Goal: Task Accomplishment & Management: Manage account settings

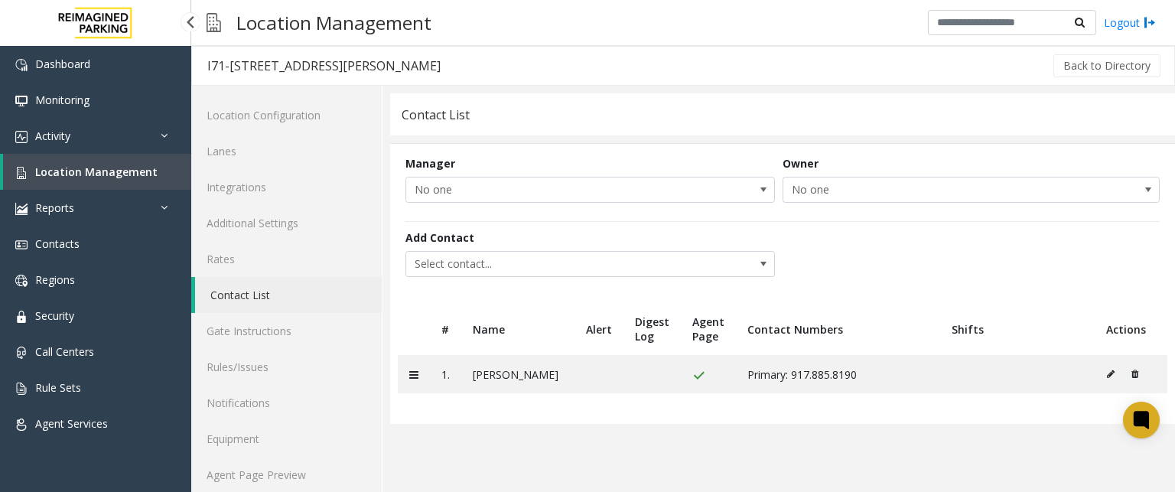
click at [31, 177] on link "Location Management" at bounding box center [97, 172] width 188 height 36
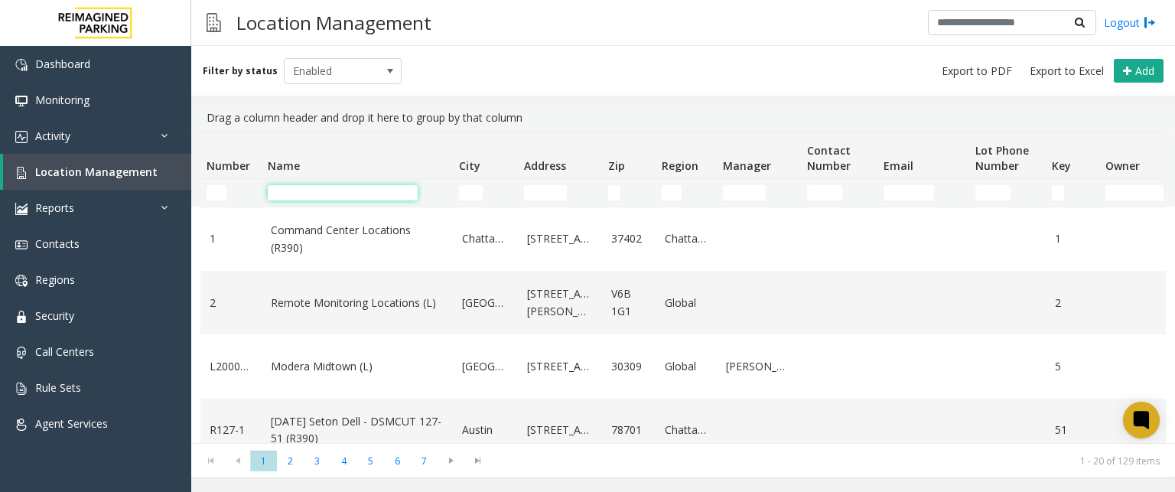
click at [286, 194] on input "Name Filter" at bounding box center [343, 192] width 150 height 15
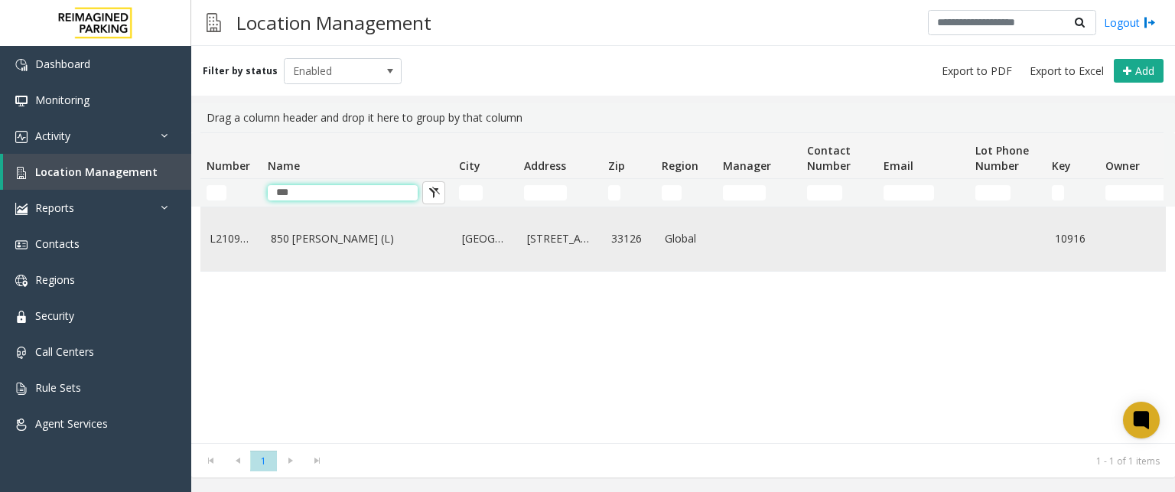
type input "***"
click at [292, 242] on link "850 [PERSON_NAME] (L)" at bounding box center [357, 238] width 173 height 17
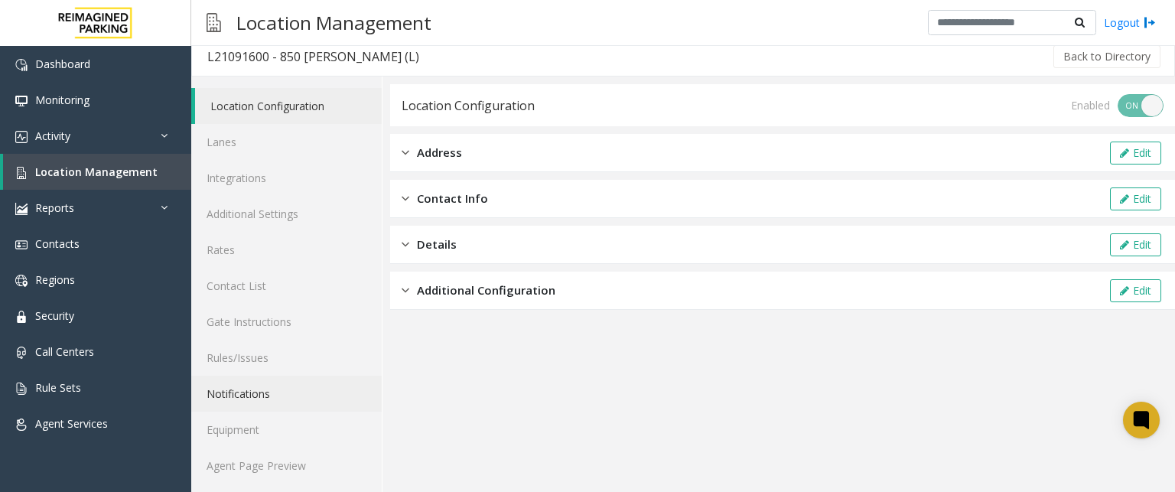
scroll to position [11, 0]
click at [236, 458] on link "Agent Page Preview" at bounding box center [286, 463] width 191 height 36
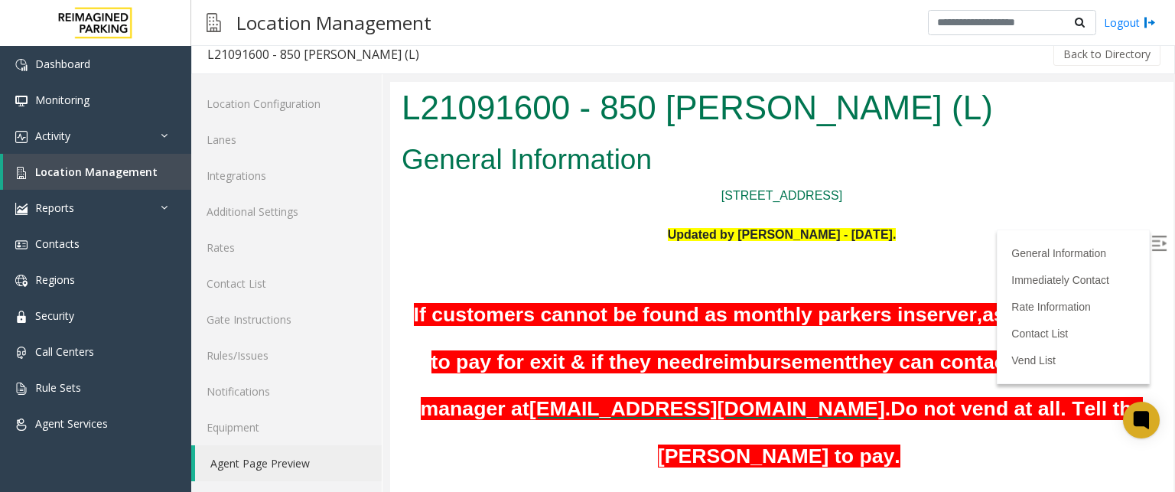
click at [570, 220] on p at bounding box center [782, 215] width 761 height 20
click at [967, 191] on p "[STREET_ADDRESS]" at bounding box center [782, 196] width 761 height 20
click at [1152, 236] on img at bounding box center [1159, 243] width 15 height 15
drag, startPoint x: 572, startPoint y: 295, endPoint x: 591, endPoint y: 253, distance: 45.9
click at [579, 287] on h1 "If customers cannot be found as monthly parkers in server, ask the customer to …" at bounding box center [782, 380] width 761 height 188
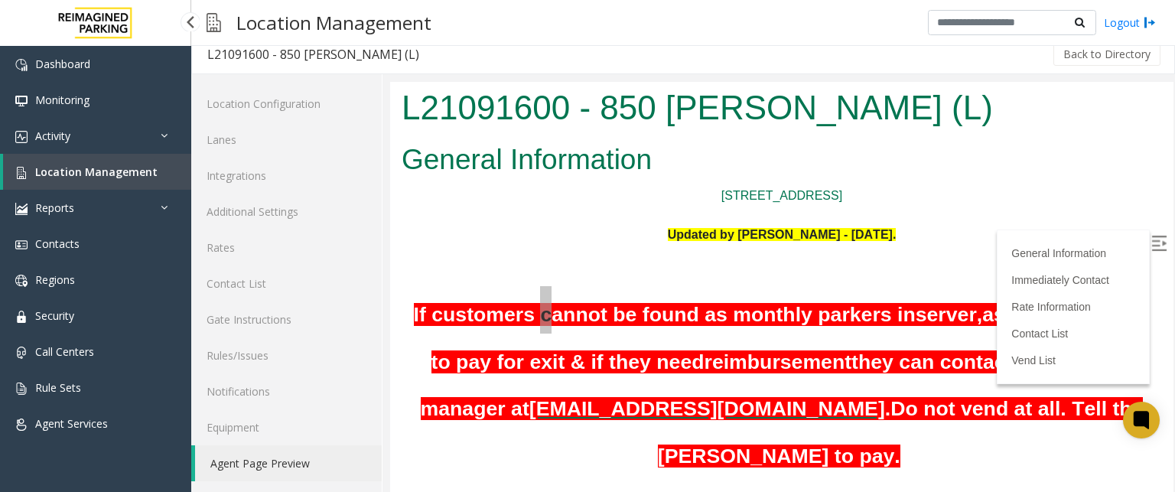
click at [122, 174] on span "Location Management" at bounding box center [96, 172] width 122 height 15
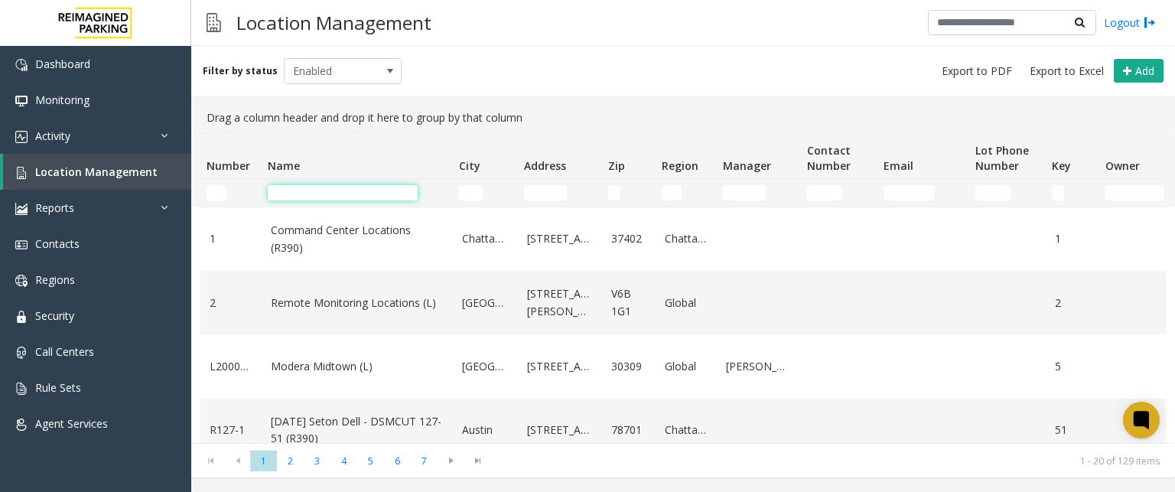
click at [284, 199] on input "Name Filter" at bounding box center [343, 192] width 150 height 15
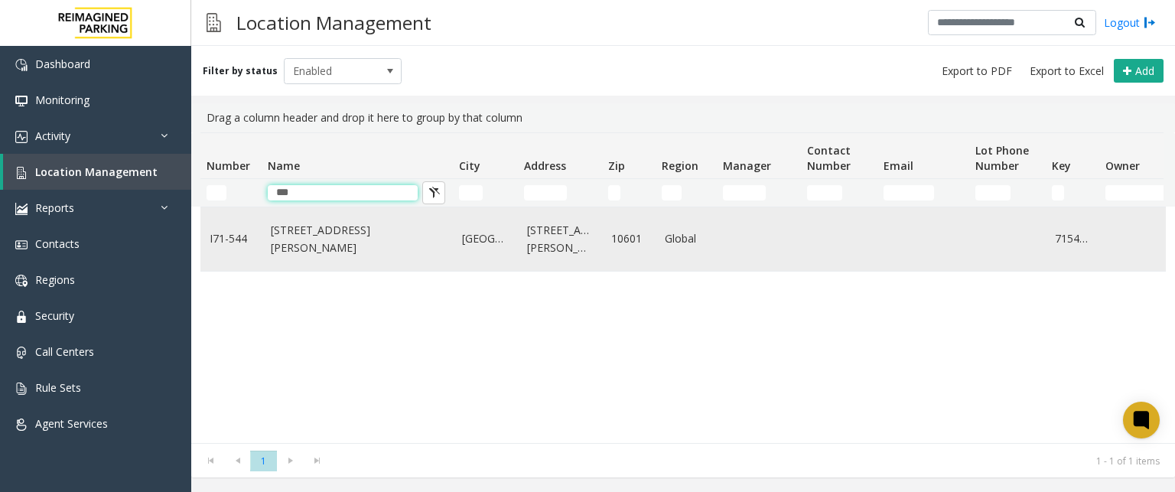
type input "***"
click at [359, 236] on link "[STREET_ADDRESS][PERSON_NAME]" at bounding box center [357, 239] width 173 height 34
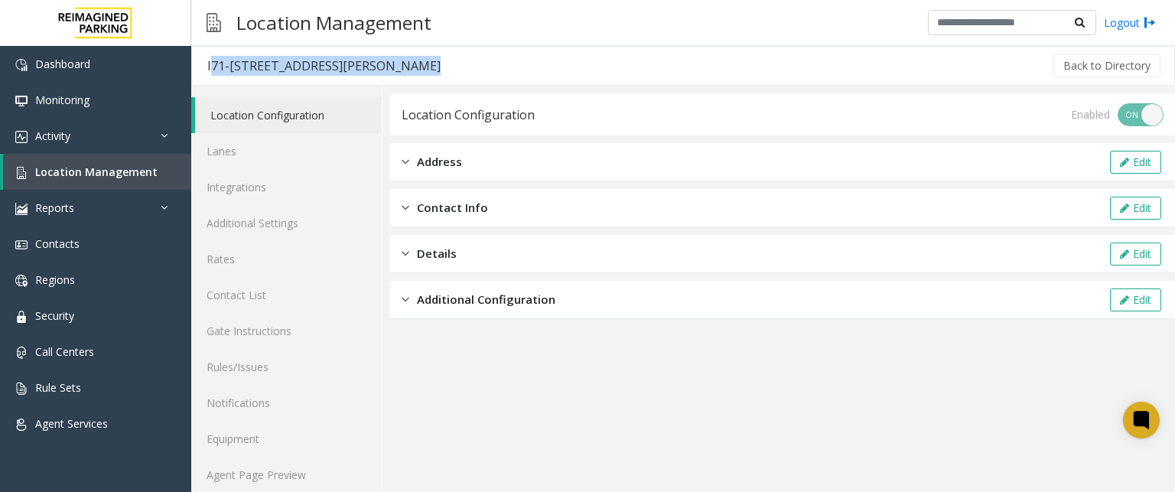
drag, startPoint x: 259, startPoint y: 64, endPoint x: 203, endPoint y: 62, distance: 55.9
click at [203, 62] on div "I71-[STREET_ADDRESS][PERSON_NAME] (I) Back to Directory" at bounding box center [683, 66] width 984 height 40
click at [73, 175] on span "Location Management" at bounding box center [96, 172] width 122 height 15
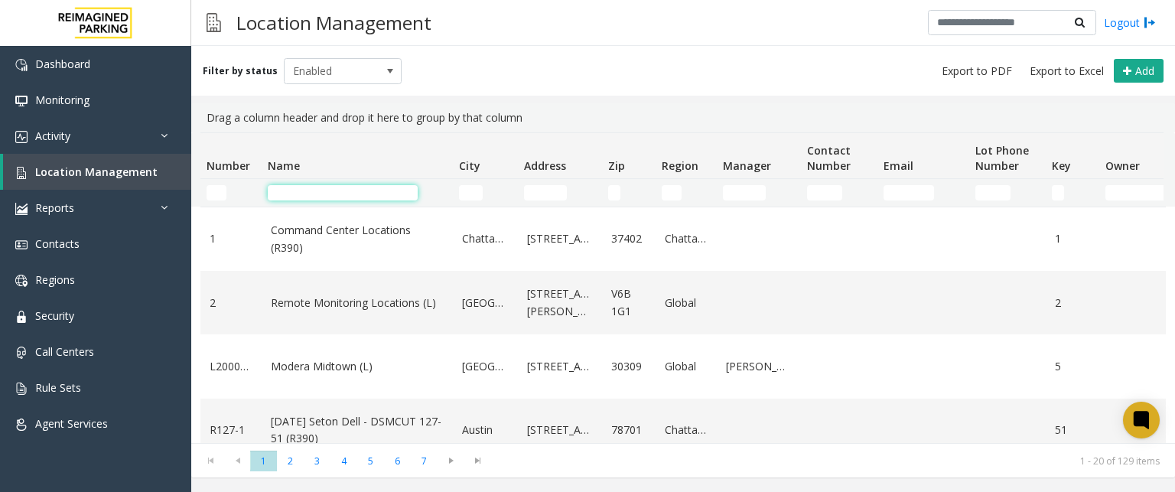
click at [286, 187] on input "Name Filter" at bounding box center [343, 192] width 150 height 15
paste input "**********"
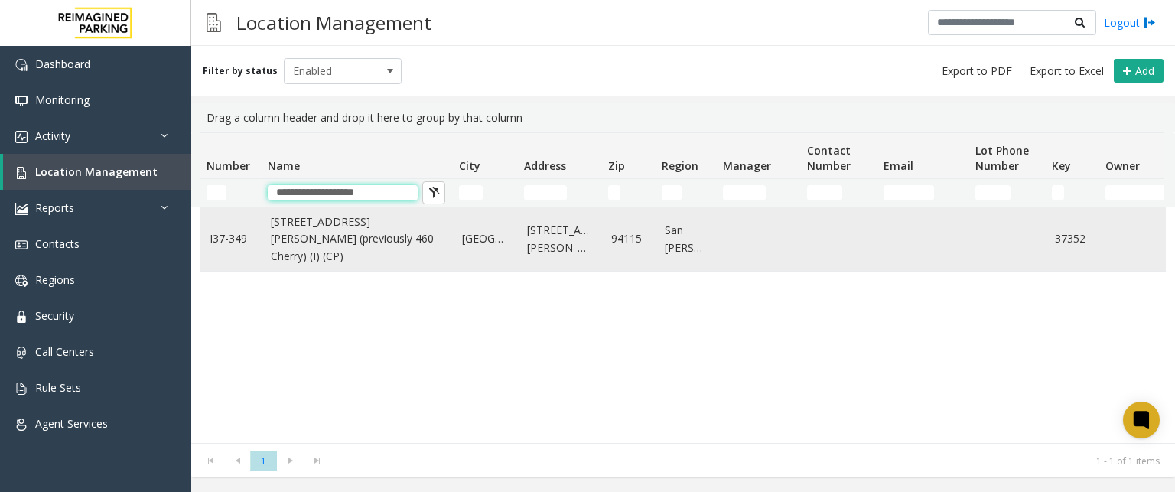
type input "**********"
click at [317, 238] on link "[STREET_ADDRESS][PERSON_NAME] (previously 460 Cherry) (I) (CP)" at bounding box center [357, 239] width 173 height 51
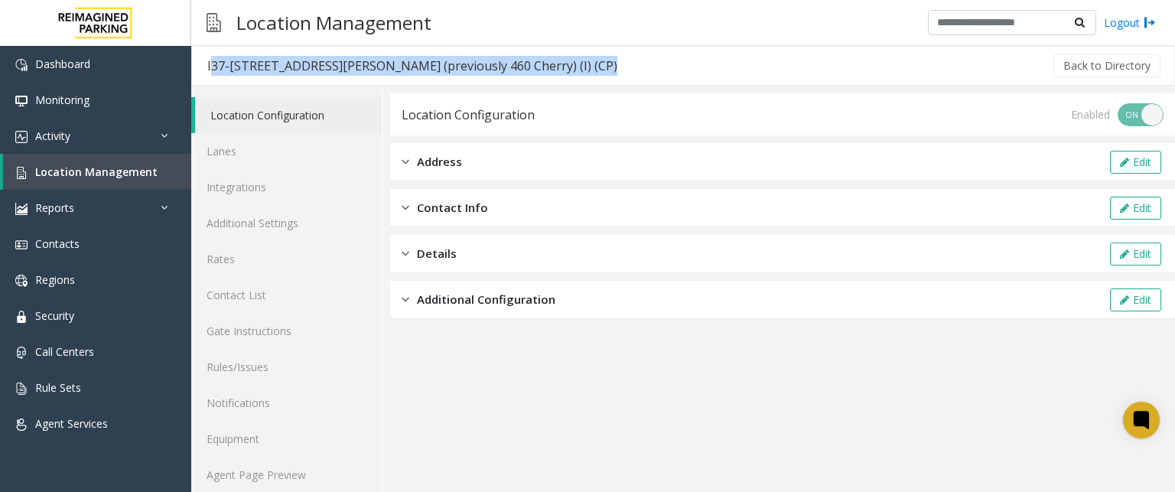
drag, startPoint x: 205, startPoint y: 67, endPoint x: 598, endPoint y: 74, distance: 392.7
click at [598, 74] on div "I37-[STREET_ADDRESS][PERSON_NAME] (previously 460 Cherry) (I) (CP) Back to Dire…" at bounding box center [683, 66] width 984 height 40
copy div "I37-[STREET_ADDRESS][PERSON_NAME] (previously 460 Cherry) (I) (CP)"
click at [91, 173] on span "Location Management" at bounding box center [96, 172] width 122 height 15
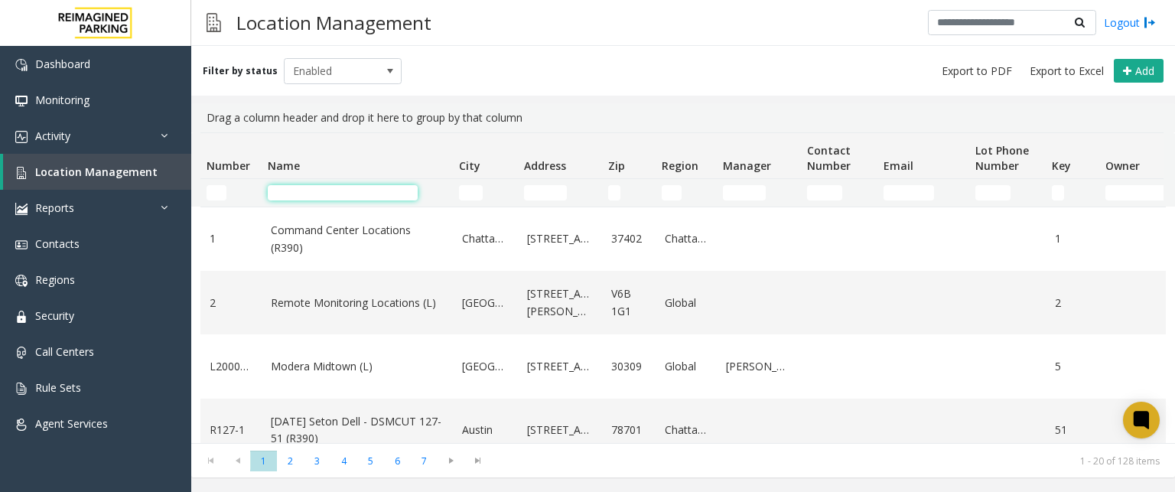
click at [281, 191] on input "Name Filter" at bounding box center [343, 192] width 150 height 15
type input "***"
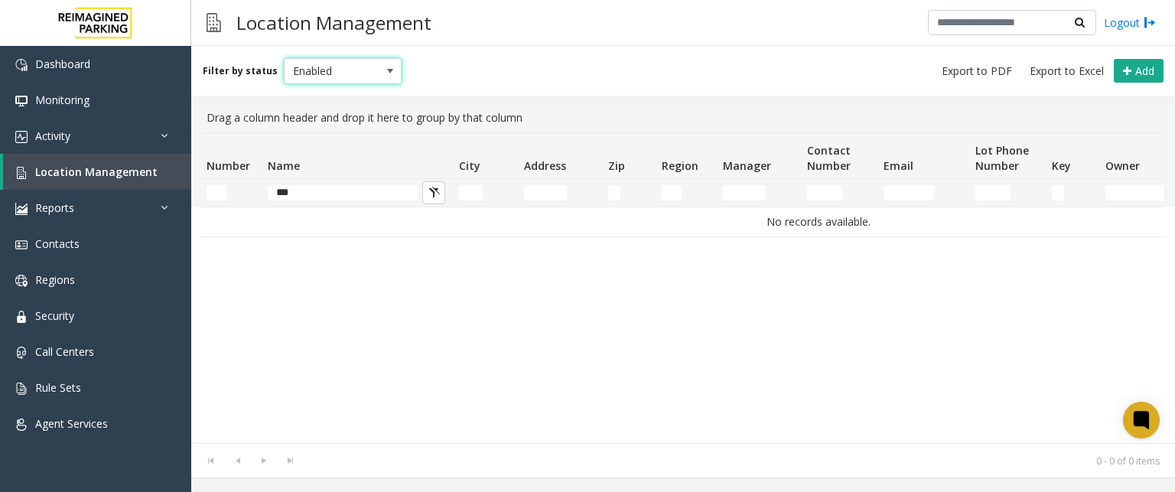
click at [334, 59] on span "Enabled" at bounding box center [331, 71] width 93 height 24
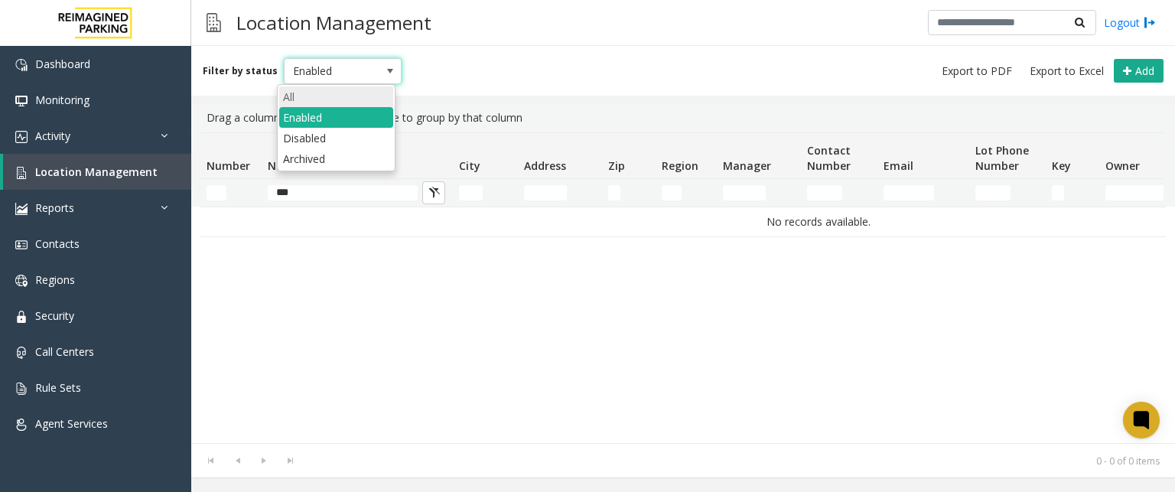
click at [334, 95] on li "All" at bounding box center [336, 96] width 114 height 21
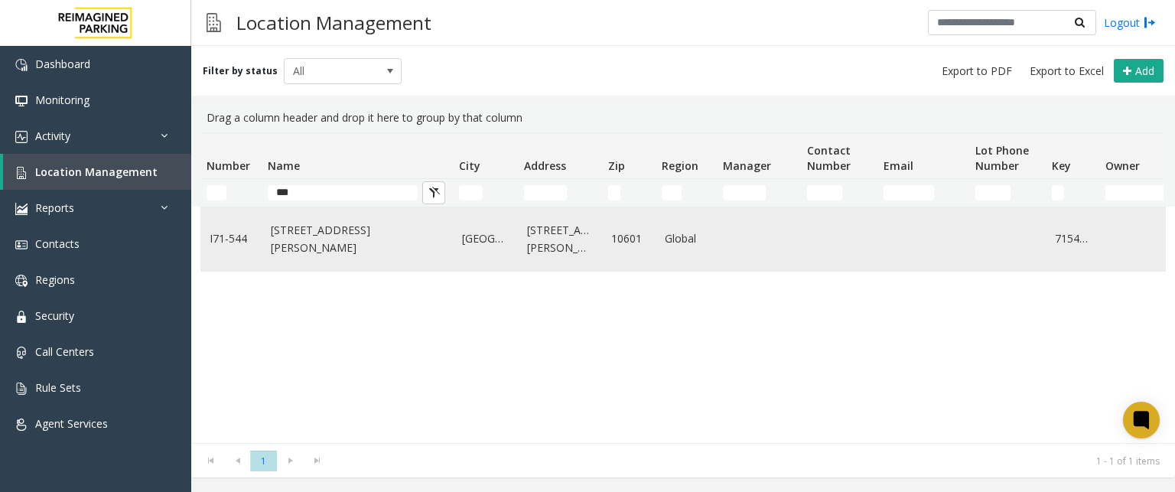
click at [354, 250] on td "[STREET_ADDRESS][PERSON_NAME]" at bounding box center [357, 239] width 191 height 64
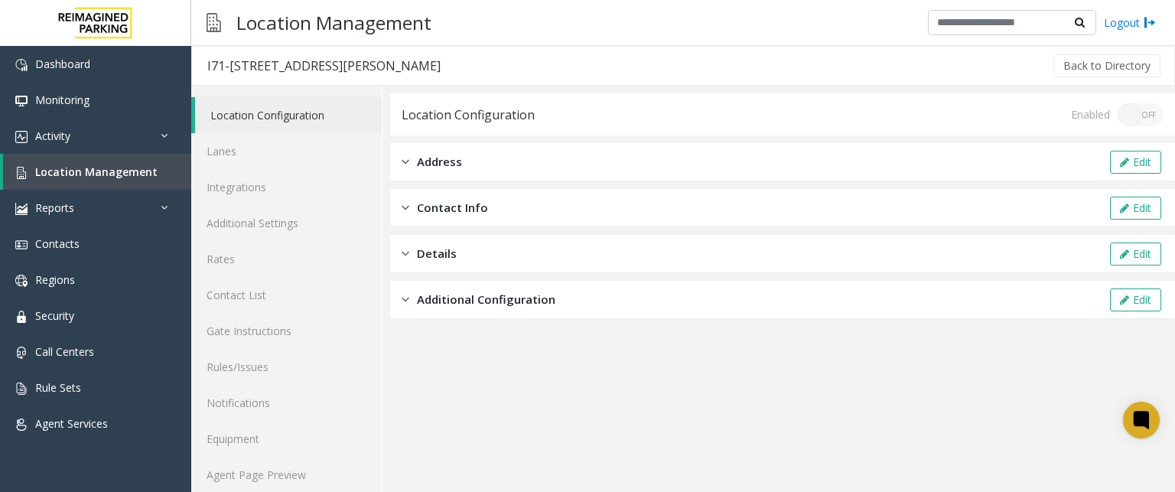
click at [434, 165] on span "Address" at bounding box center [439, 162] width 45 height 18
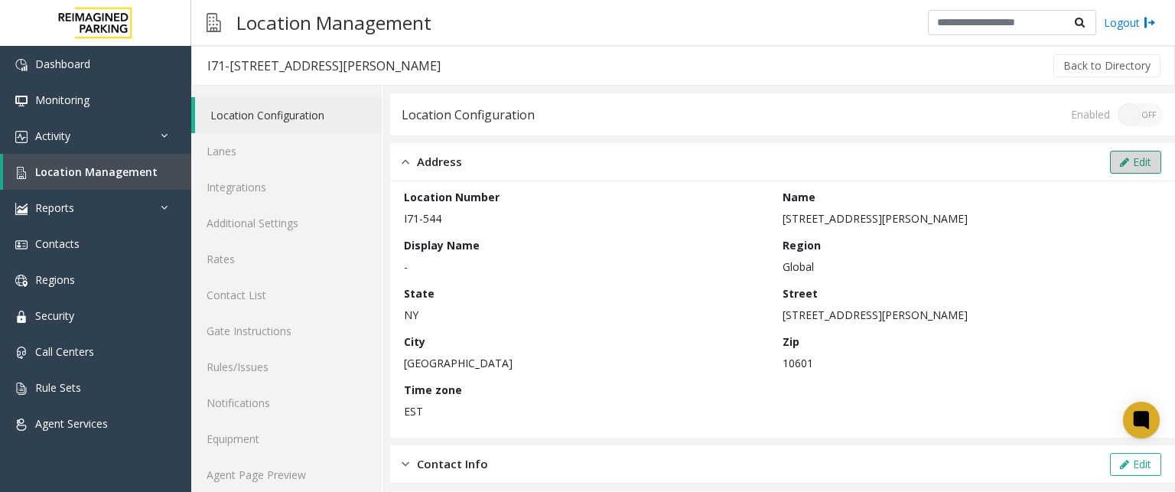
click at [1130, 154] on button "Edit" at bounding box center [1135, 162] width 51 height 23
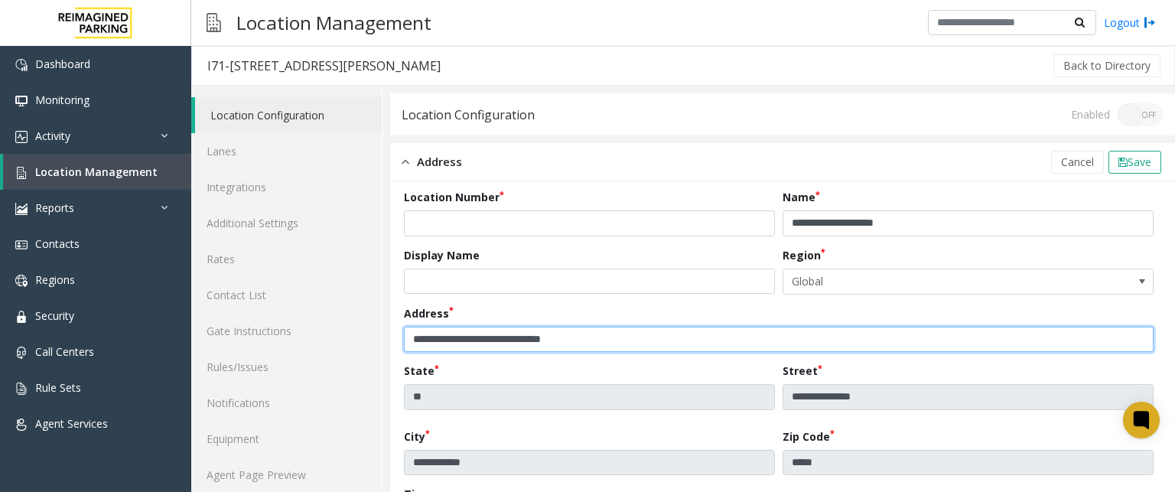
drag, startPoint x: 616, startPoint y: 341, endPoint x: 436, endPoint y: 334, distance: 180.0
click at [438, 334] on input "**********" at bounding box center [779, 340] width 750 height 26
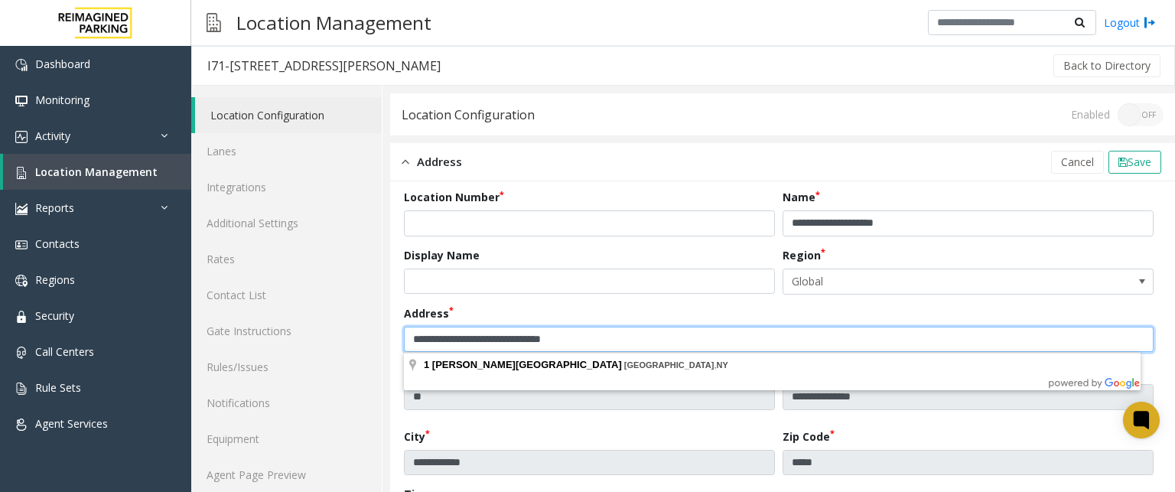
click at [504, 338] on input "**********" at bounding box center [779, 340] width 750 height 26
drag, startPoint x: 490, startPoint y: 324, endPoint x: 343, endPoint y: 309, distance: 147.7
click at [341, 310] on div "**********" at bounding box center [683, 397] width 984 height 623
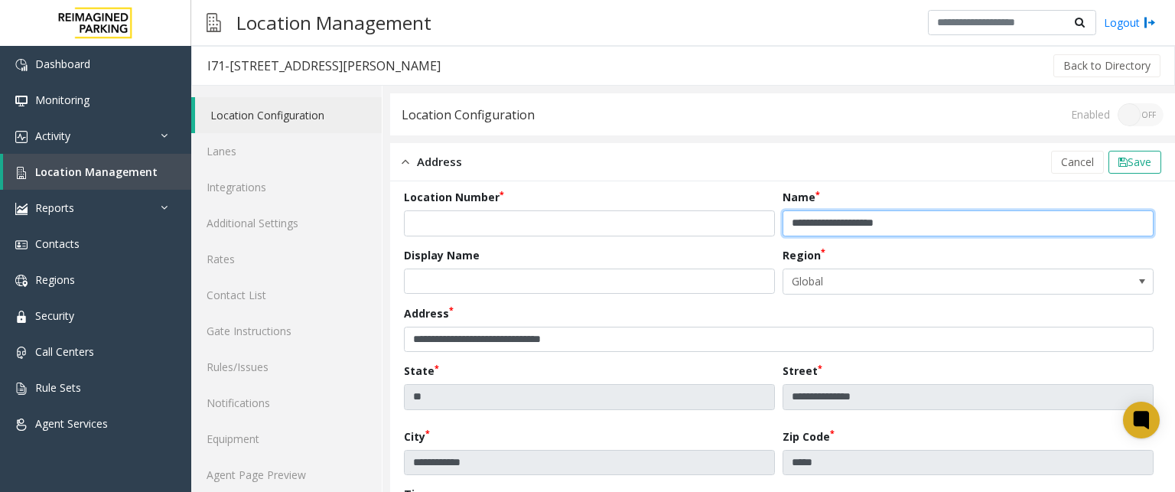
click at [783, 220] on input "**********" at bounding box center [968, 223] width 371 height 26
type input "**********"
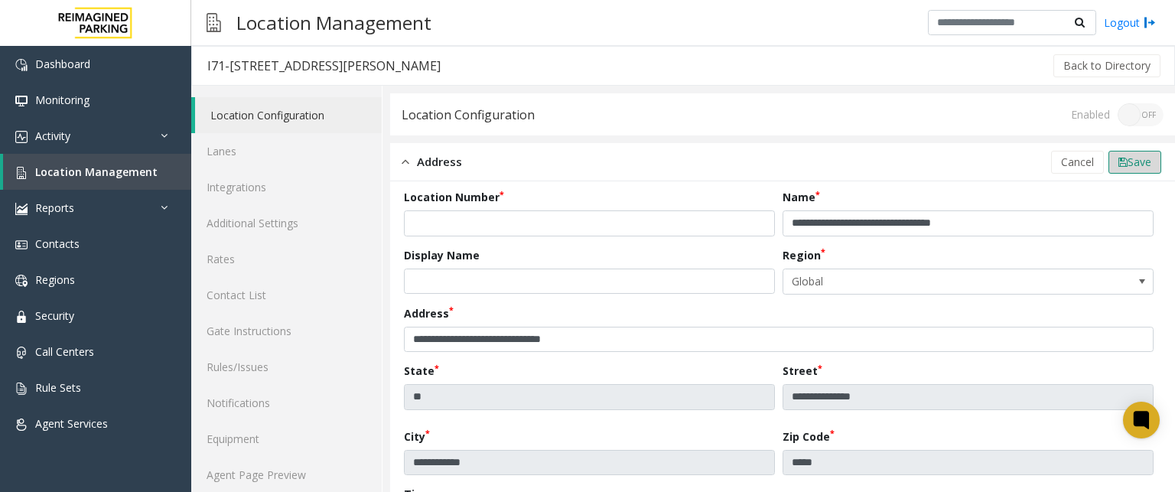
click at [1130, 166] on span "Save" at bounding box center [1140, 162] width 24 height 15
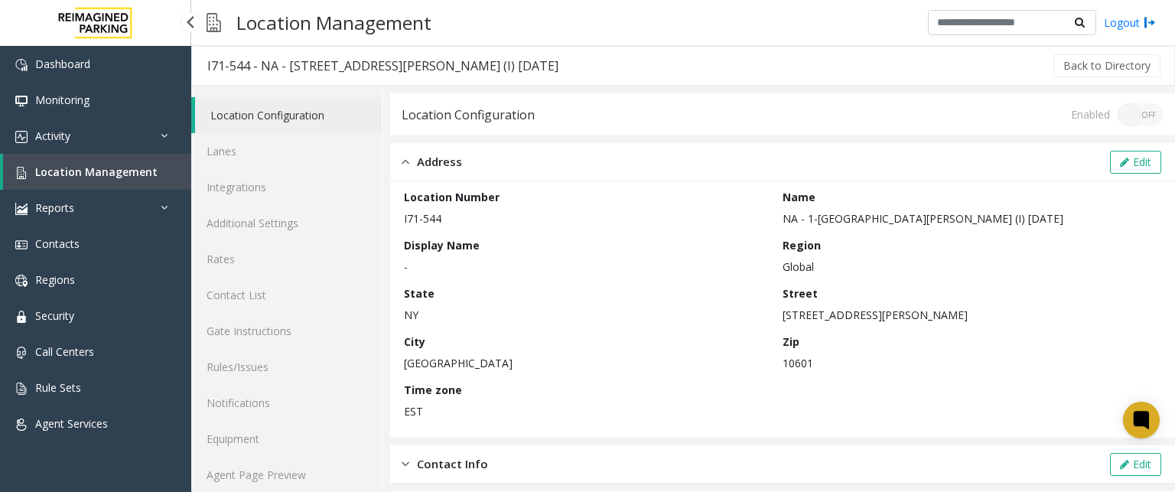
click at [92, 173] on span "Location Management" at bounding box center [96, 172] width 122 height 15
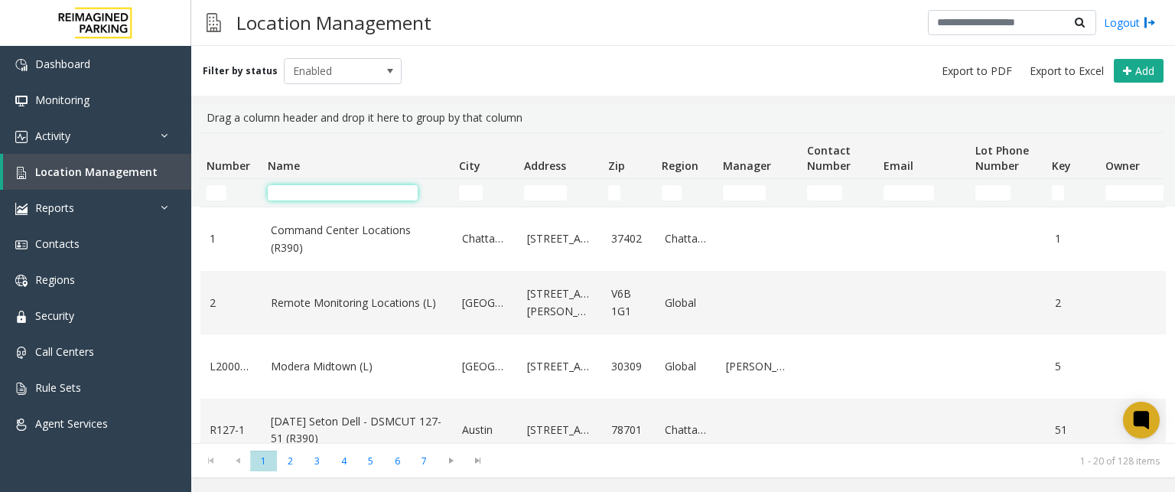
click at [313, 194] on input "Name Filter" at bounding box center [343, 192] width 150 height 15
type input "****"
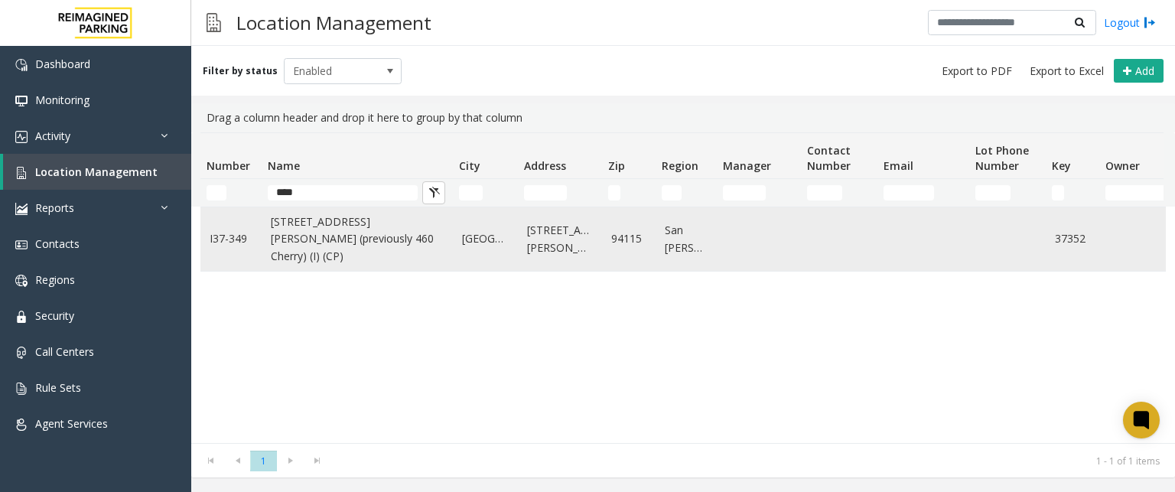
click at [300, 249] on link "[STREET_ADDRESS][PERSON_NAME] (previously 460 Cherry) (I) (CP)" at bounding box center [357, 239] width 173 height 51
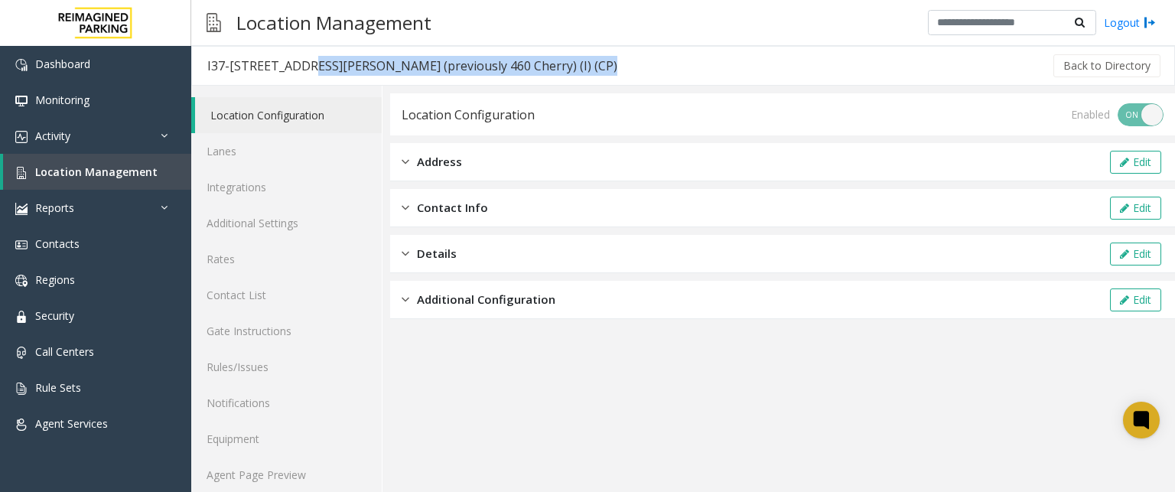
drag, startPoint x: 586, startPoint y: 67, endPoint x: 294, endPoint y: 57, distance: 292.5
click at [294, 57] on div "I37-[STREET_ADDRESS][PERSON_NAME] (previously 460 Cherry) (I) (CP) Back to Dire…" at bounding box center [683, 66] width 984 height 40
click at [294, 57] on div "I37-[STREET_ADDRESS][PERSON_NAME] (previously 460 Cherry) (I) (CP)" at bounding box center [412, 66] width 410 height 20
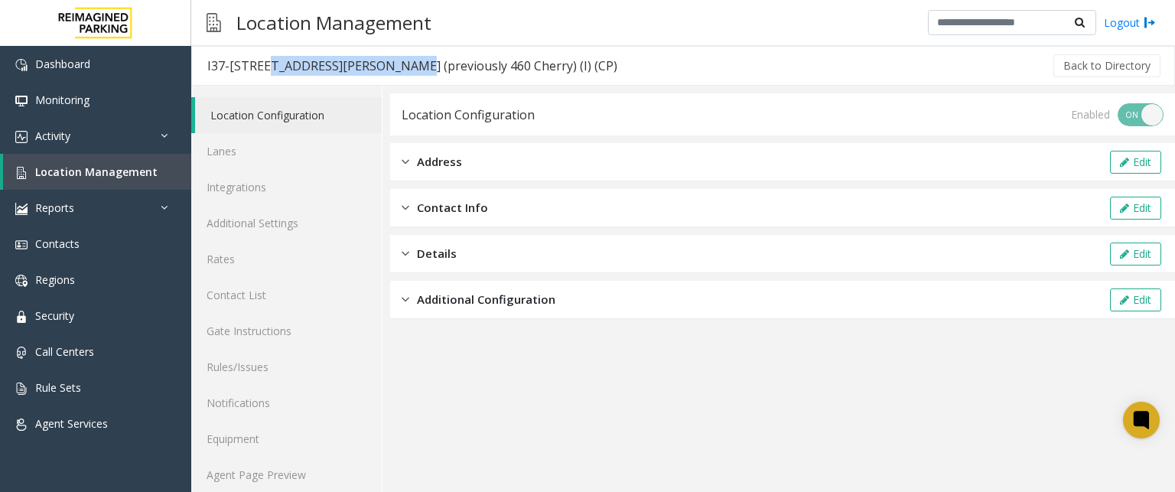
drag, startPoint x: 257, startPoint y: 64, endPoint x: 389, endPoint y: 79, distance: 132.4
click at [389, 79] on h3 "I37-[STREET_ADDRESS][PERSON_NAME] (previously 460 Cherry) (I) (CP)" at bounding box center [412, 65] width 441 height 35
copy div "[STREET_ADDRESS][PERSON_NAME]"
drag, startPoint x: 594, startPoint y: 64, endPoint x: 259, endPoint y: 54, distance: 334.6
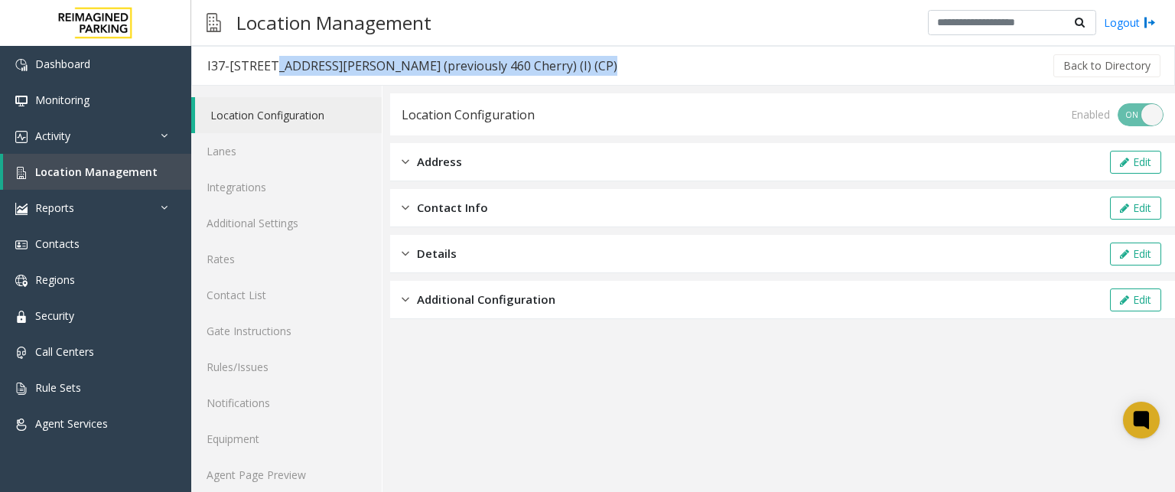
click at [259, 54] on div "I37-[STREET_ADDRESS][PERSON_NAME] (previously 460 Cherry) (I) (CP) Back to Dire…" at bounding box center [683, 66] width 984 height 40
copy div "[STREET_ADDRESS][PERSON_NAME] (previously 460 Cherry) (I) (CP)"
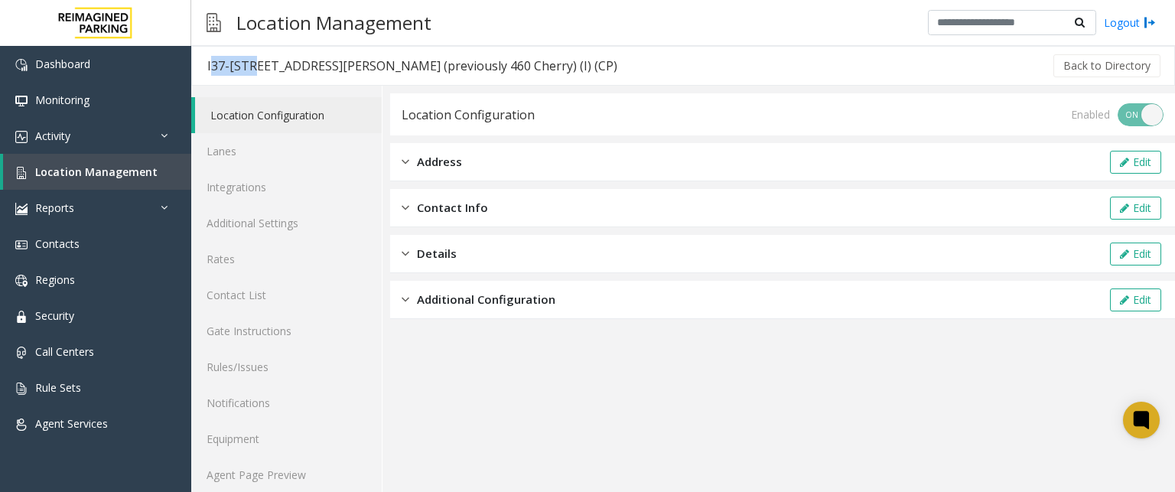
drag, startPoint x: 250, startPoint y: 68, endPoint x: 206, endPoint y: 61, distance: 44.9
click at [206, 61] on h3 "I37-[STREET_ADDRESS][PERSON_NAME] (previously 460 Cherry) (I) (CP)" at bounding box center [412, 65] width 441 height 35
copy div "I37-349"
click at [465, 159] on div "Address Edit" at bounding box center [782, 162] width 785 height 38
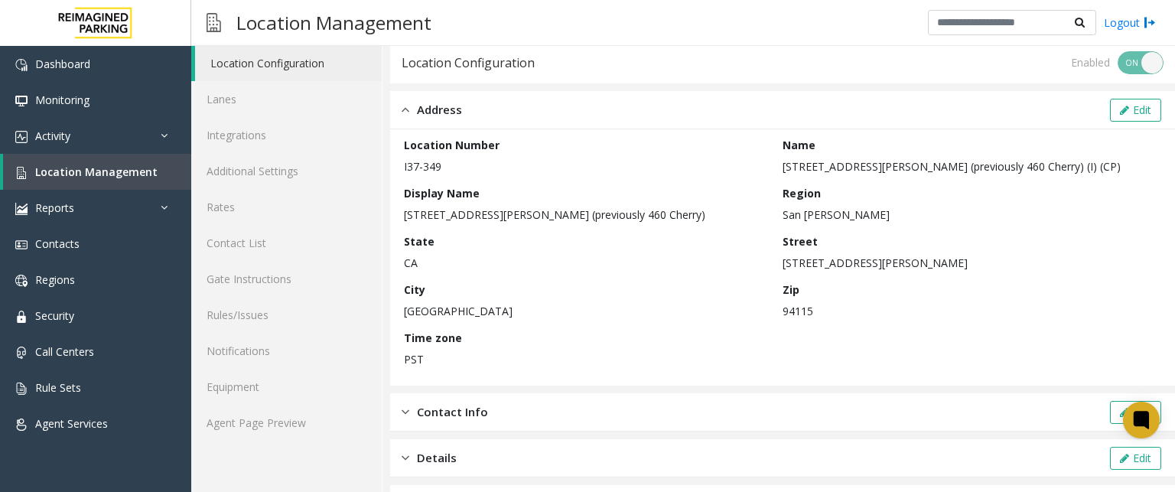
scroll to position [25, 0]
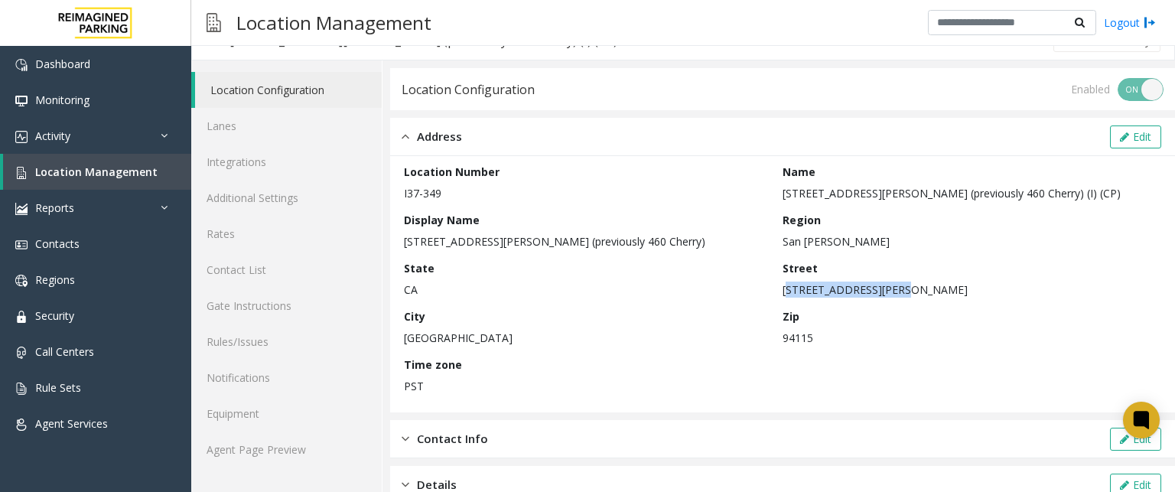
drag, startPoint x: 885, startPoint y: 287, endPoint x: 778, endPoint y: 291, distance: 107.2
click at [783, 291] on p "[STREET_ADDRESS][PERSON_NAME]" at bounding box center [968, 290] width 371 height 16
copy p "[STREET_ADDRESS][PERSON_NAME]"
click at [1143, 135] on button "Edit" at bounding box center [1135, 137] width 51 height 23
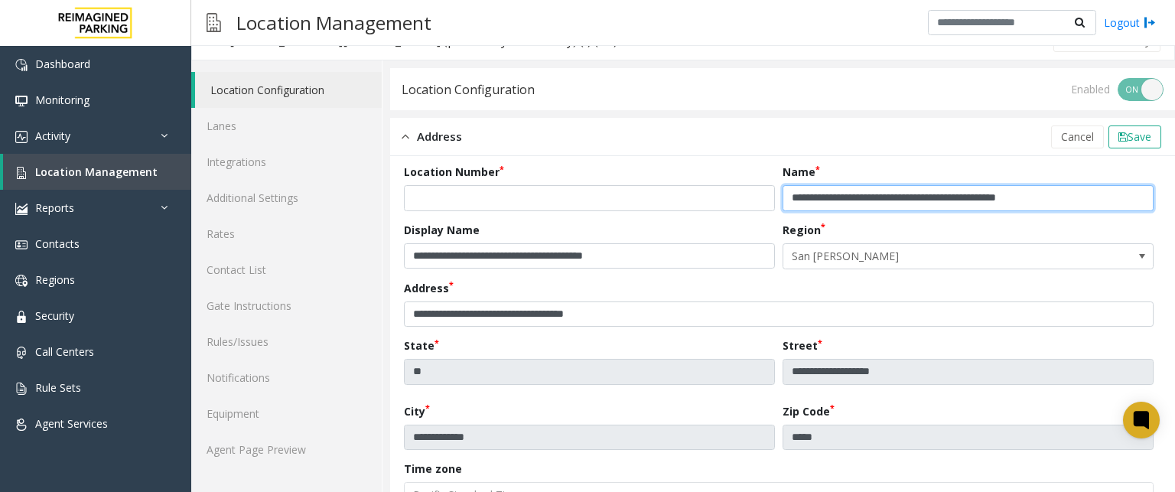
drag, startPoint x: 788, startPoint y: 201, endPoint x: 823, endPoint y: 201, distance: 35.2
click at [790, 199] on input "**********" at bounding box center [968, 198] width 371 height 26
click at [1105, 205] on input "**********" at bounding box center [968, 198] width 371 height 26
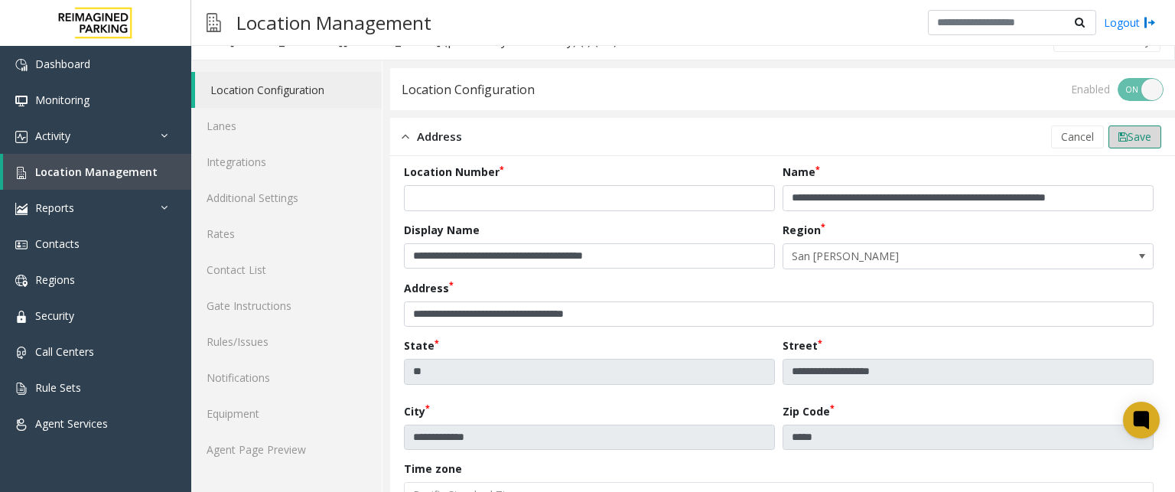
click at [1128, 141] on span "Save" at bounding box center [1140, 136] width 24 height 15
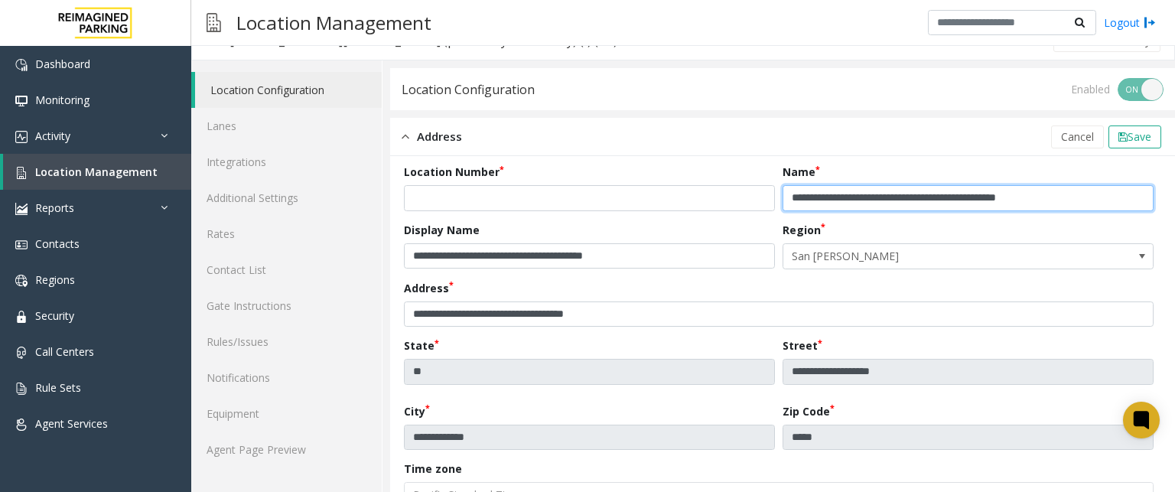
click at [791, 199] on input "**********" at bounding box center [968, 198] width 371 height 26
click at [1104, 198] on input "**********" at bounding box center [968, 198] width 371 height 26
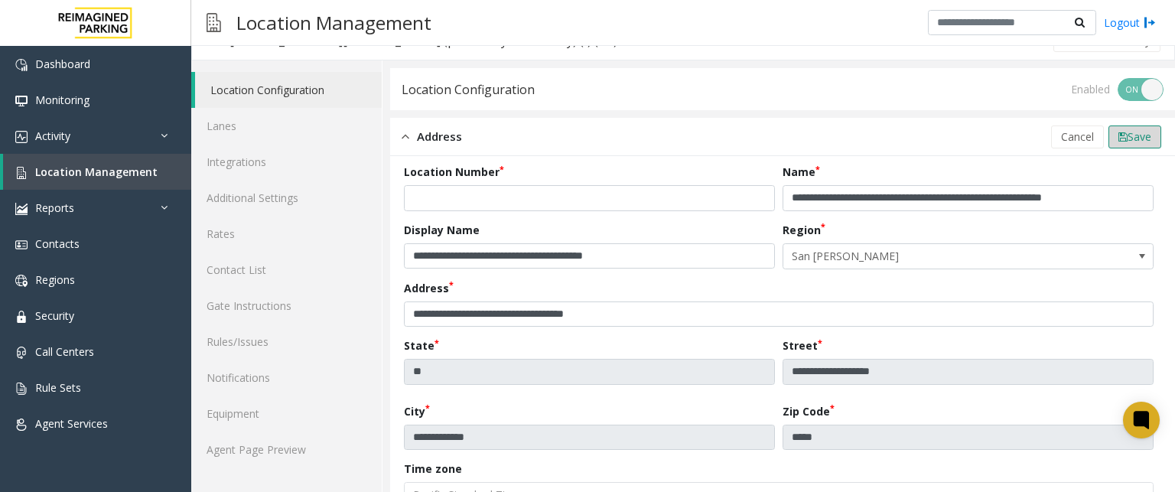
click at [1128, 132] on span "Save" at bounding box center [1140, 136] width 24 height 15
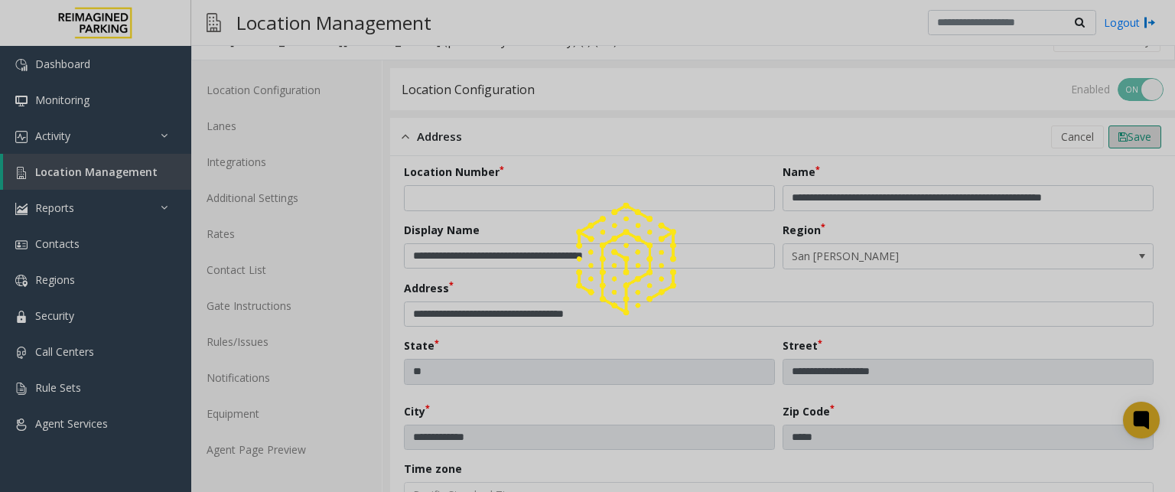
type input "**********"
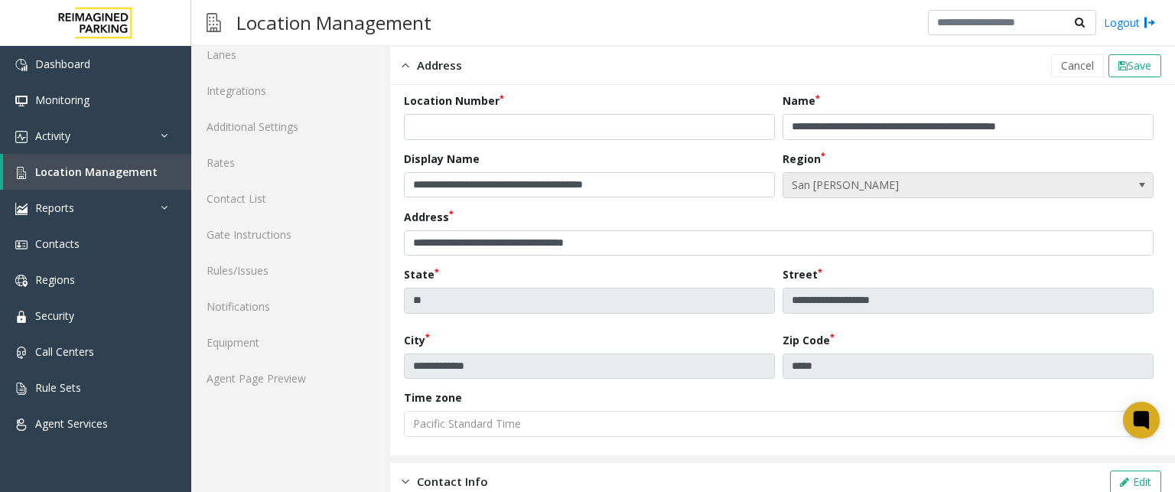
scroll to position [0, 0]
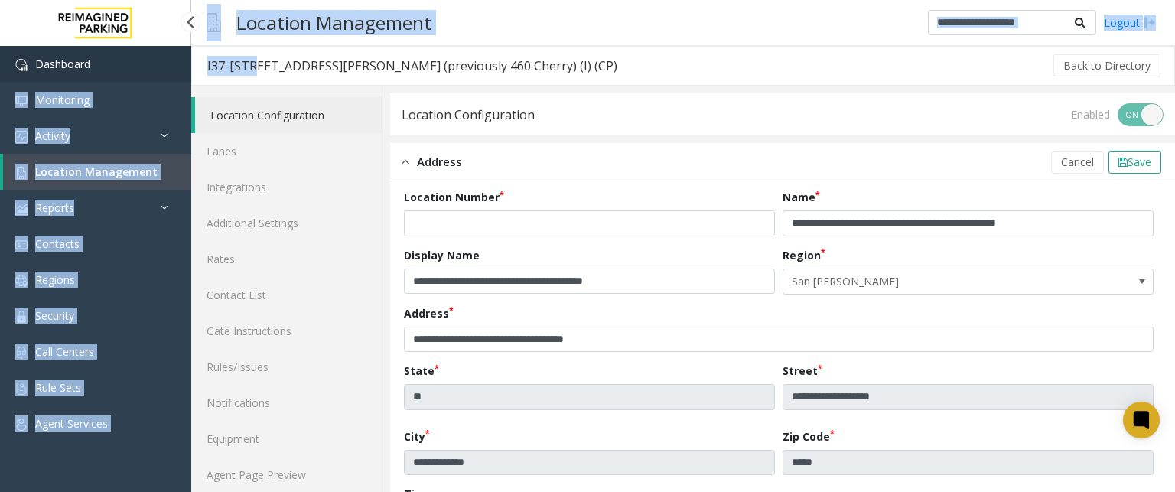
drag, startPoint x: 246, startPoint y: 65, endPoint x: 187, endPoint y: 60, distance: 59.9
click at [187, 60] on app-root "**********" at bounding box center [587, 246] width 1175 height 492
click at [233, 67] on div "I37-[STREET_ADDRESS][PERSON_NAME] (previously 460 Cherry) (I) (CP)" at bounding box center [412, 66] width 410 height 20
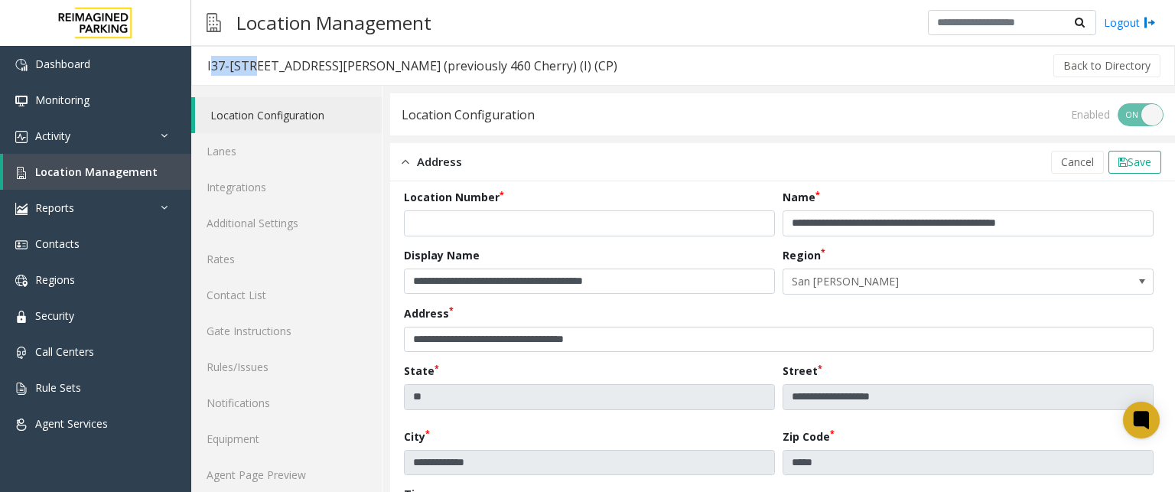
drag, startPoint x: 249, startPoint y: 64, endPoint x: 204, endPoint y: 64, distance: 45.9
click at [204, 64] on h3 "I37-[STREET_ADDRESS][PERSON_NAME] (previously 460 Cherry) (I) (CP)" at bounding box center [412, 65] width 441 height 35
copy div "I37-349"
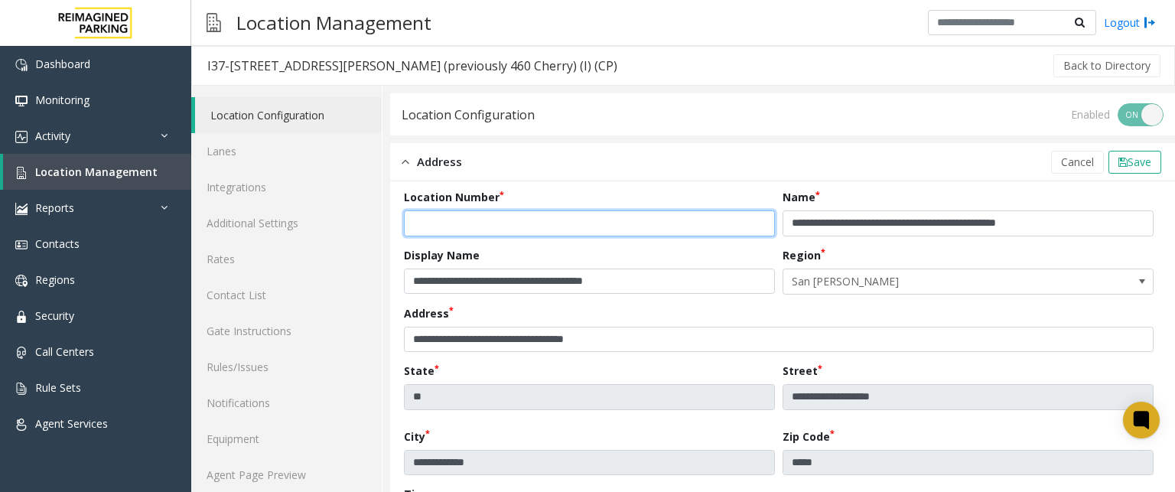
click at [485, 220] on input "number" at bounding box center [589, 223] width 371 height 26
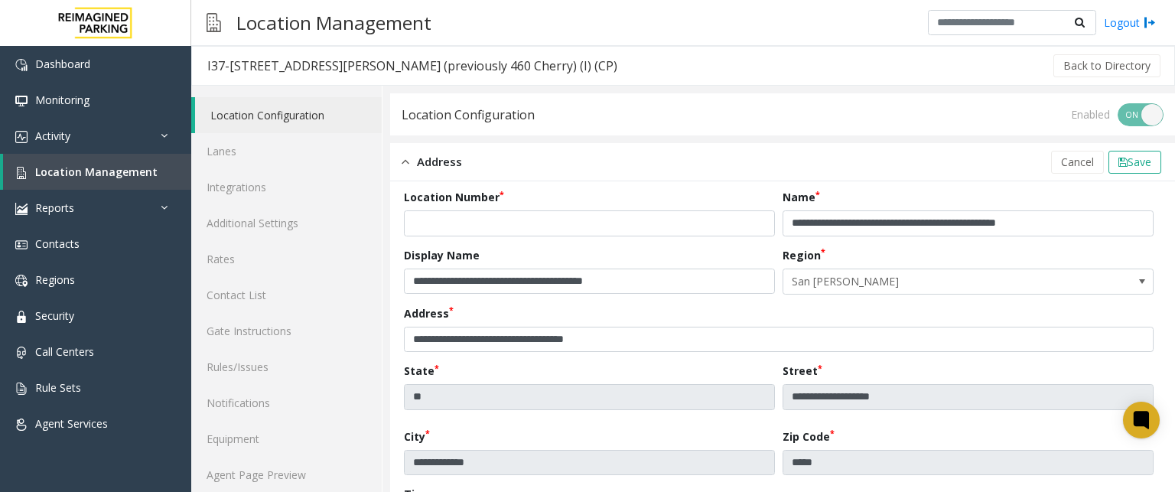
click at [1109, 118] on div "Enabled ON OFF" at bounding box center [1117, 114] width 93 height 23
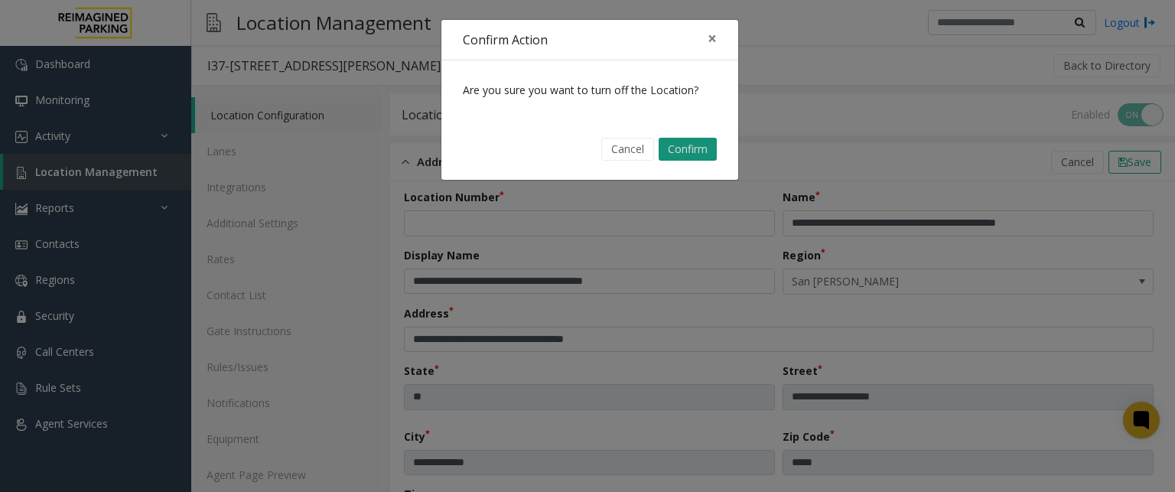
click at [684, 152] on button "Confirm" at bounding box center [688, 149] width 58 height 23
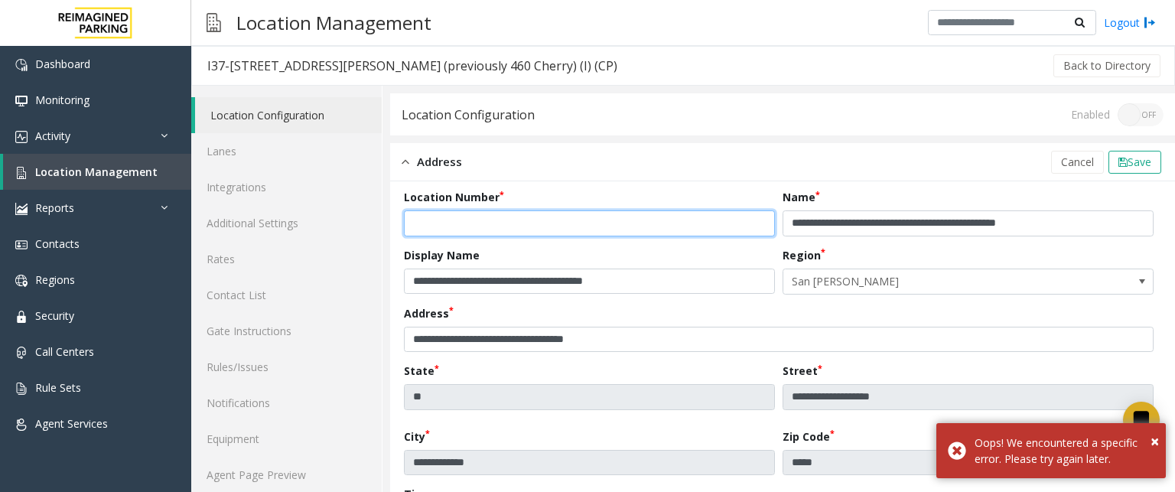
click at [442, 214] on input "number" at bounding box center [589, 223] width 371 height 26
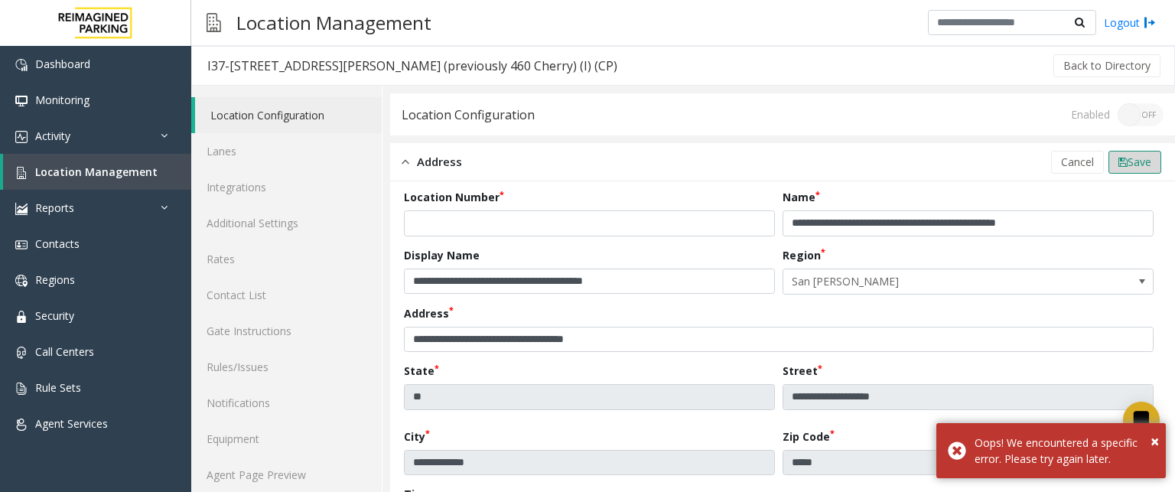
click at [1138, 168] on span "Save" at bounding box center [1140, 162] width 24 height 15
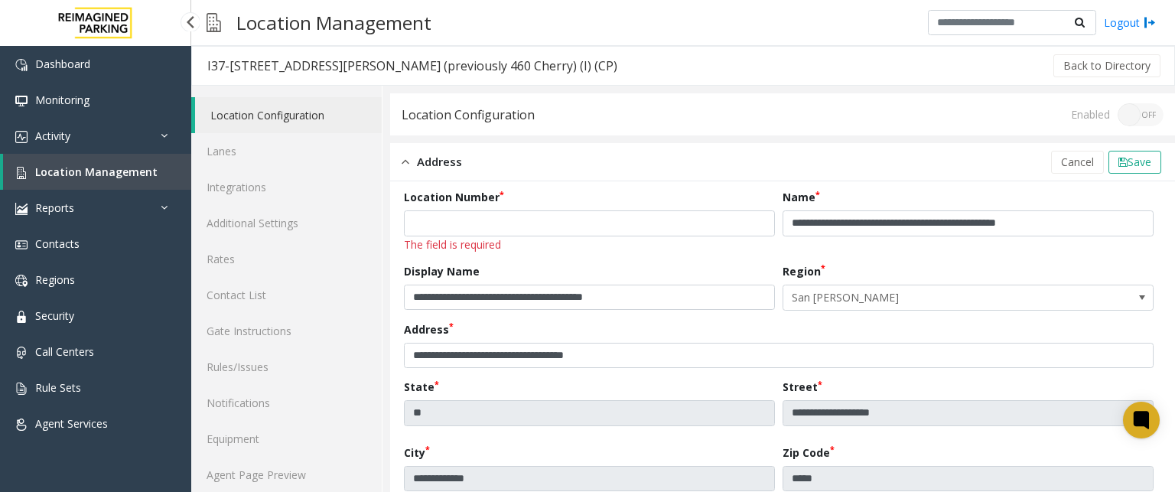
click at [84, 171] on span "Location Management" at bounding box center [96, 172] width 122 height 15
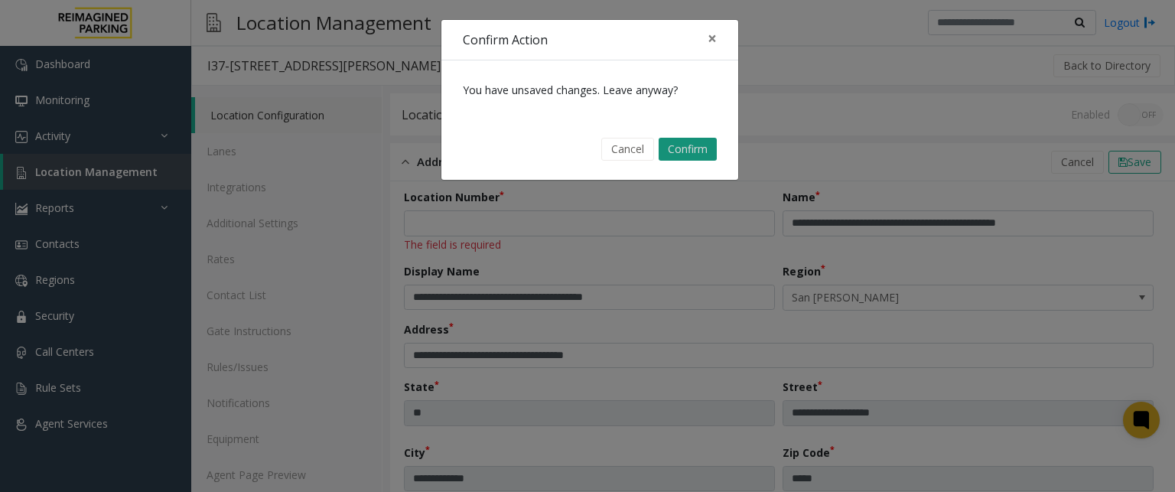
click at [675, 148] on button "Confirm" at bounding box center [688, 149] width 58 height 23
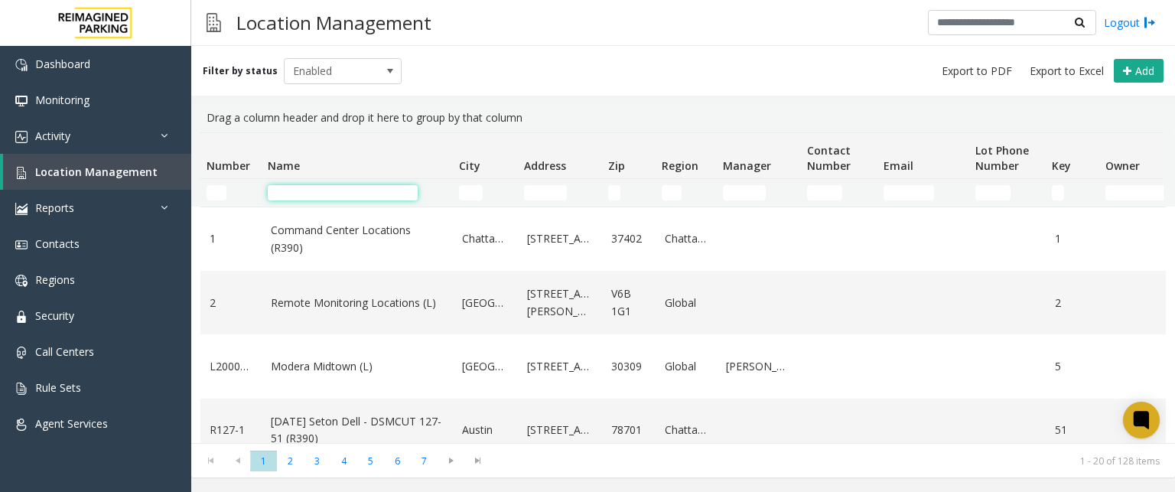
click at [311, 195] on input "Name Filter" at bounding box center [343, 192] width 150 height 15
type input "****"
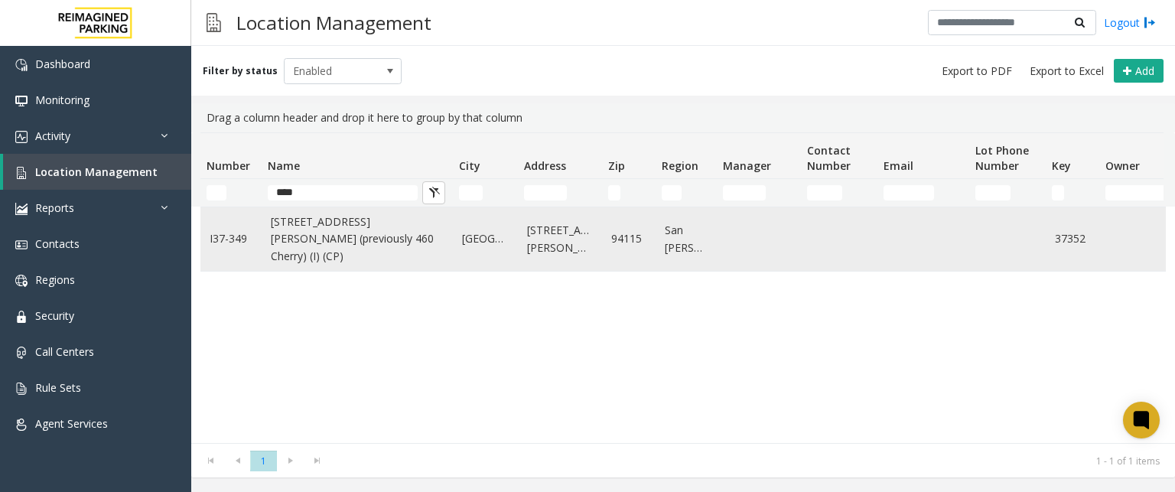
click at [298, 234] on link "[STREET_ADDRESS][PERSON_NAME] (previously 460 Cherry) (I) (CP)" at bounding box center [357, 239] width 173 height 51
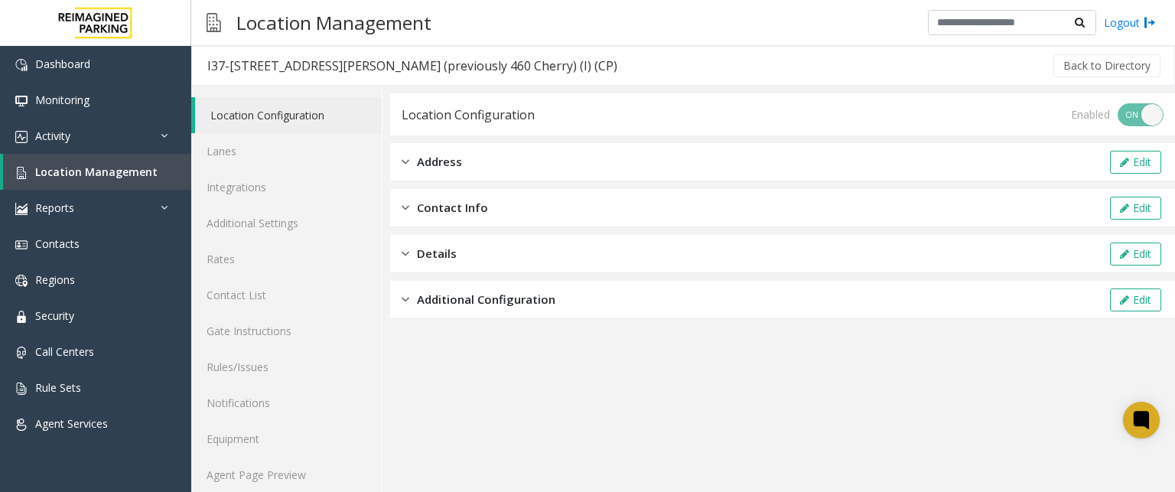
click at [428, 161] on span "Address" at bounding box center [439, 162] width 45 height 18
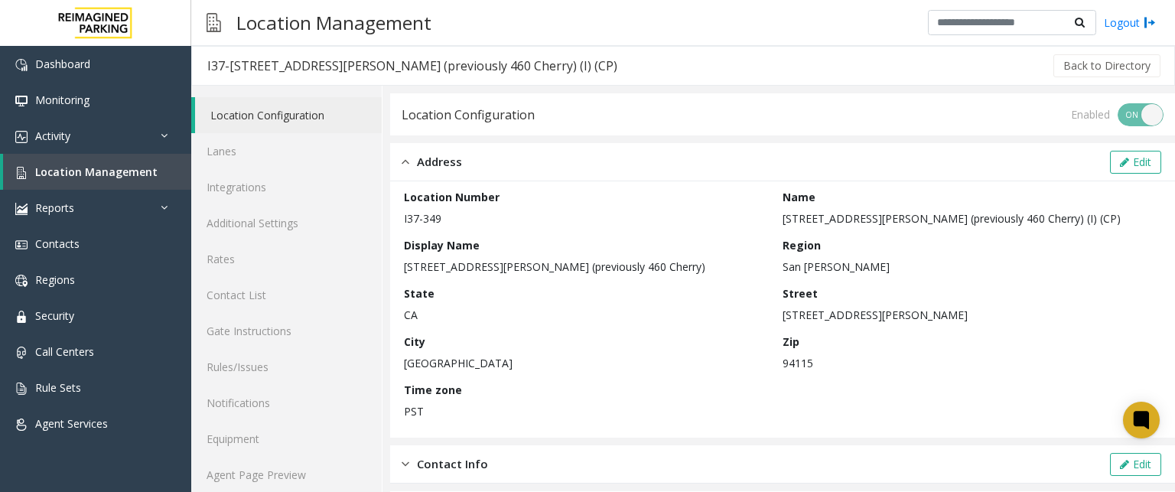
click at [1148, 122] on div "Enabled ON OFF" at bounding box center [1117, 114] width 93 height 23
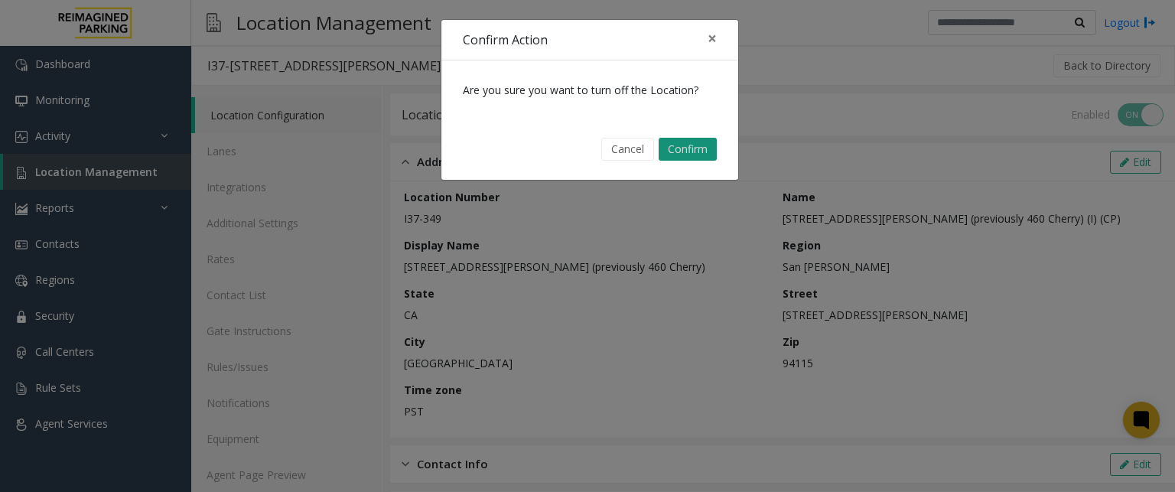
click at [703, 142] on button "Confirm" at bounding box center [688, 149] width 58 height 23
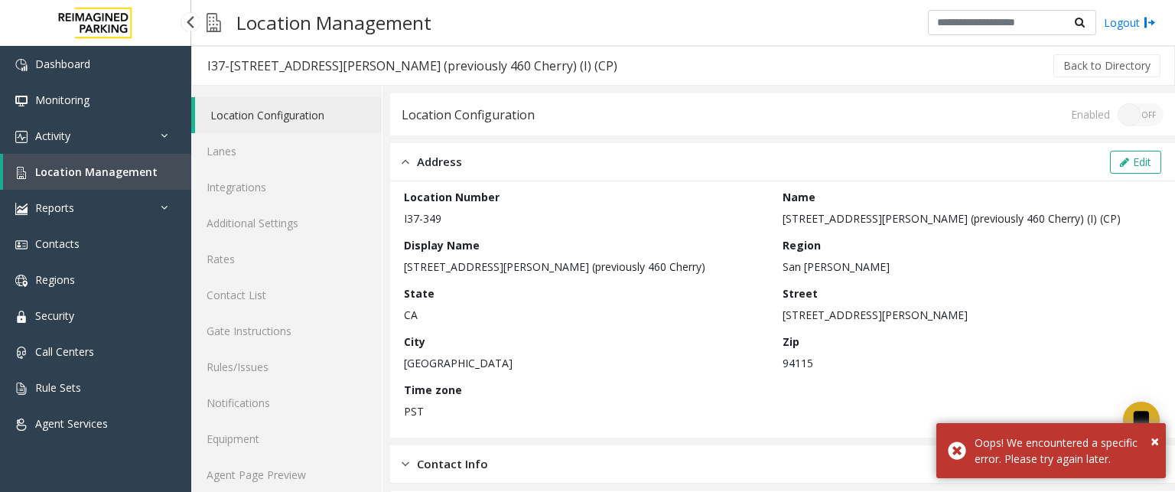
click at [31, 168] on link "Location Management" at bounding box center [97, 172] width 188 height 36
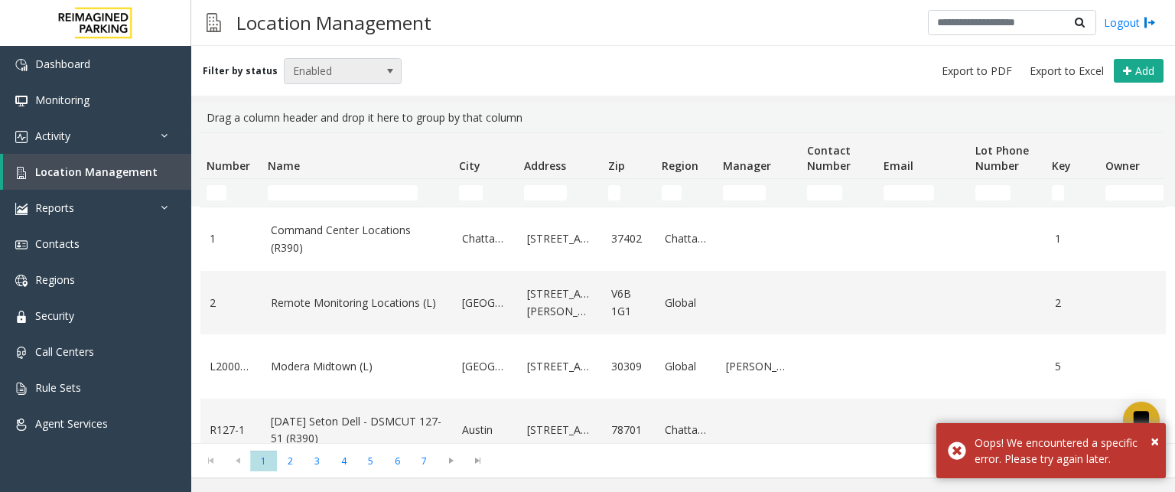
click at [298, 66] on span "Enabled" at bounding box center [331, 71] width 93 height 24
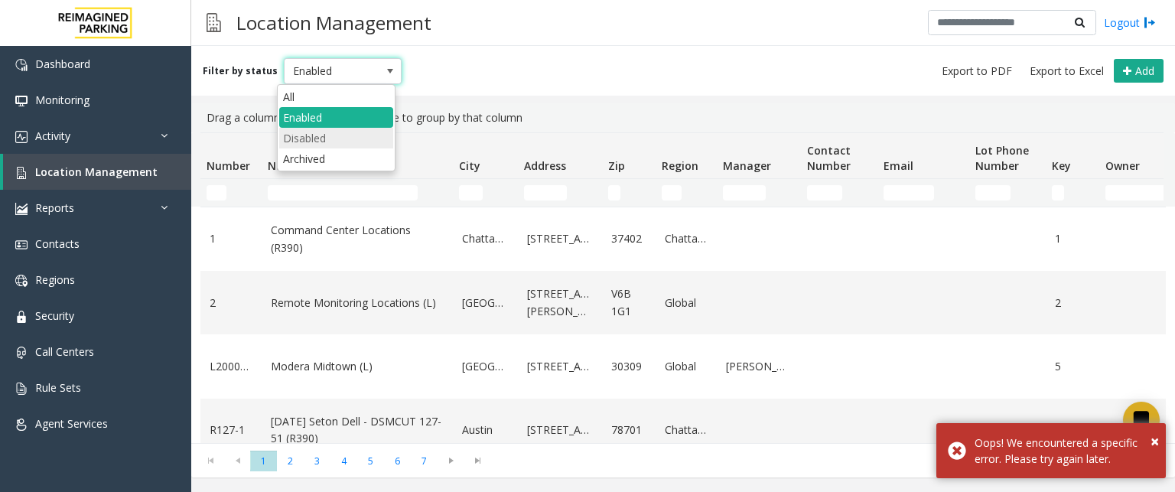
click at [328, 139] on li "Disabled" at bounding box center [336, 138] width 114 height 21
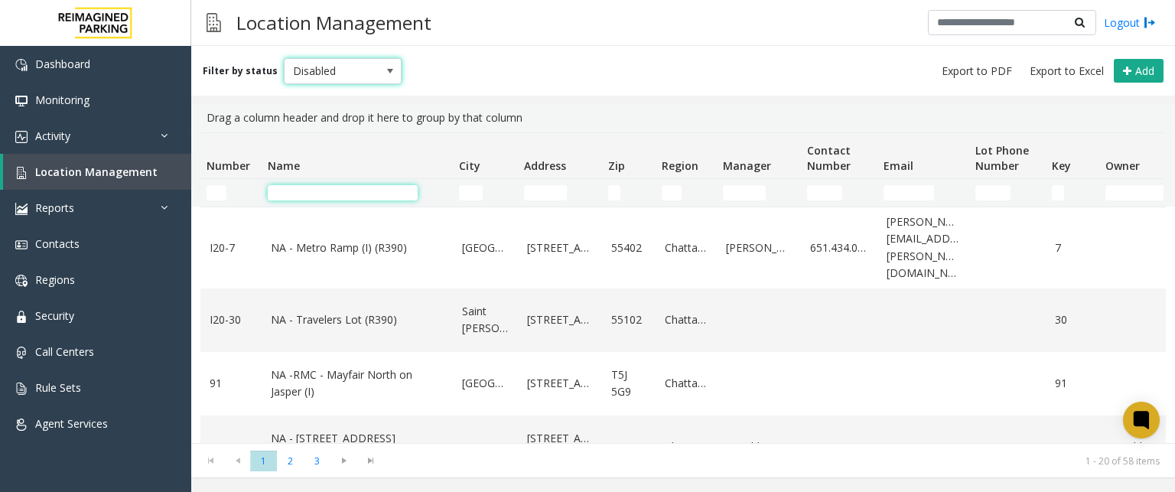
click at [317, 193] on input "Name Filter" at bounding box center [343, 192] width 150 height 15
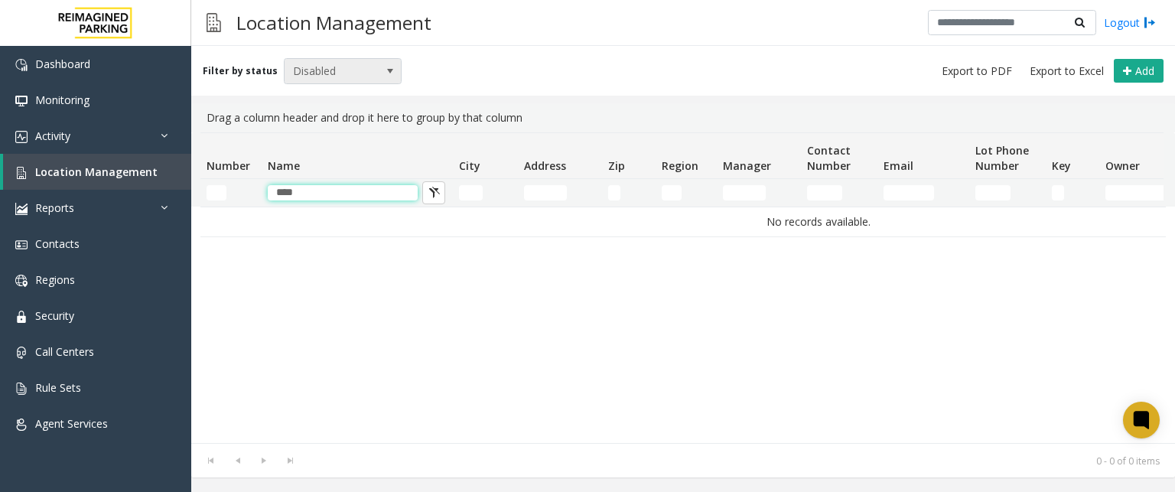
type input "****"
click at [364, 69] on span "Disabled" at bounding box center [331, 71] width 93 height 24
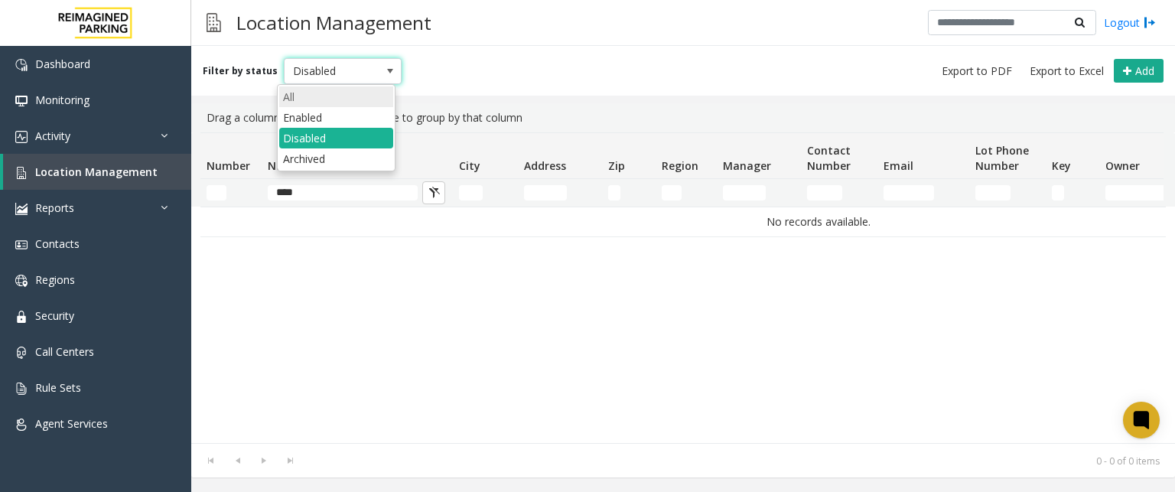
click at [341, 99] on li "All" at bounding box center [336, 96] width 114 height 21
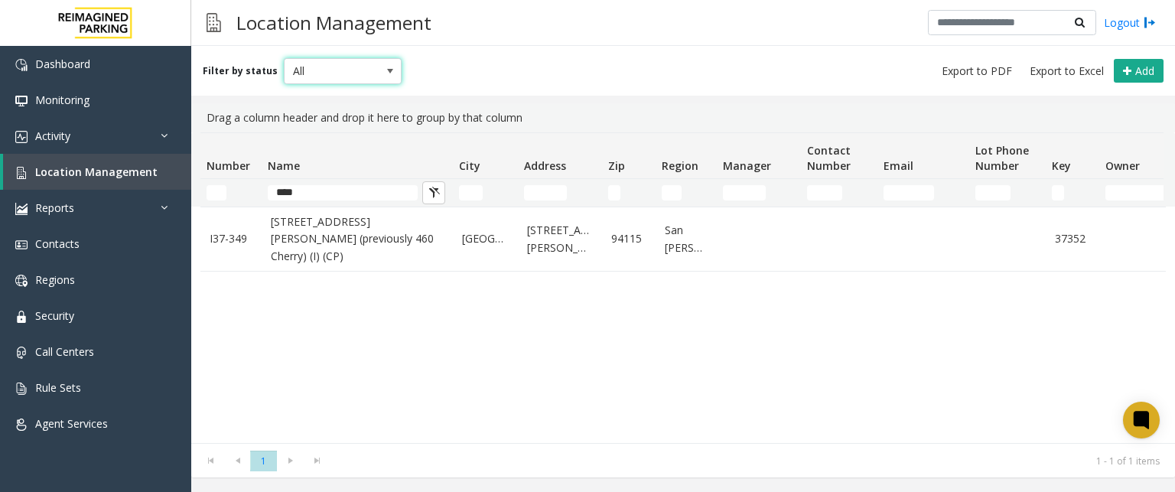
click at [522, 78] on div "Filter by status All Add" at bounding box center [683, 71] width 984 height 50
click at [358, 349] on div "I37-349 [STREET_ADDRESS][PERSON_NAME] (previously 460 Cherry) (I) (CP) [GEOGRAP…" at bounding box center [684, 325] width 966 height 236
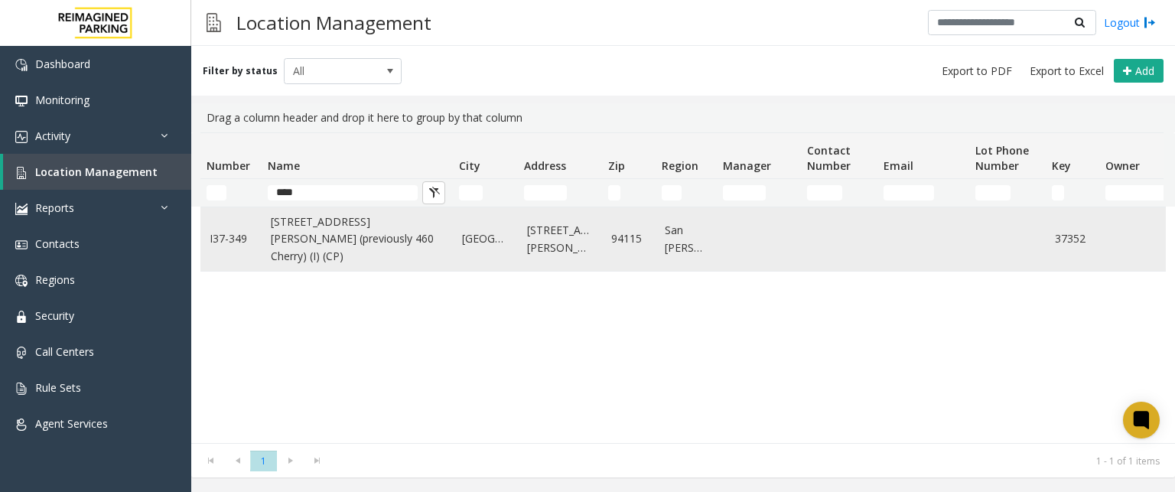
click at [383, 228] on link "[STREET_ADDRESS][PERSON_NAME] (previously 460 Cherry) (I) (CP)" at bounding box center [357, 239] width 173 height 51
